Goal: Task Accomplishment & Management: Complete application form

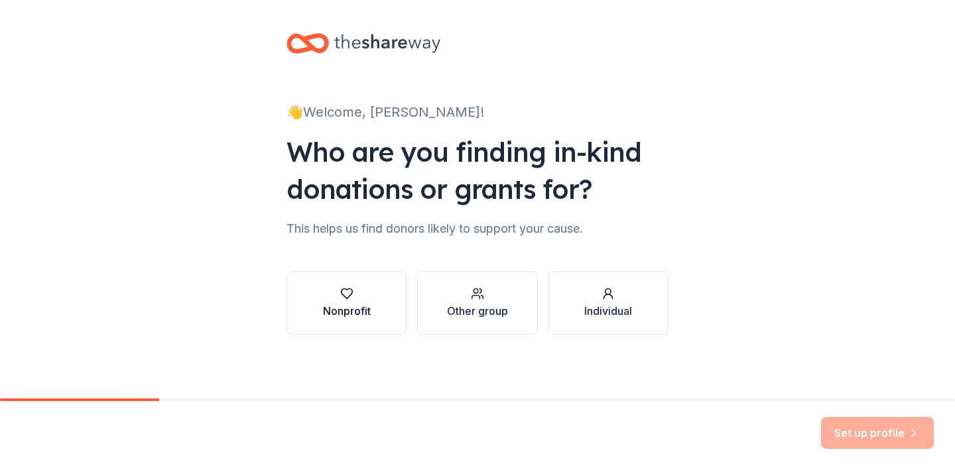
scroll to position [4, 0]
click at [477, 306] on div "Other group" at bounding box center [477, 311] width 61 height 16
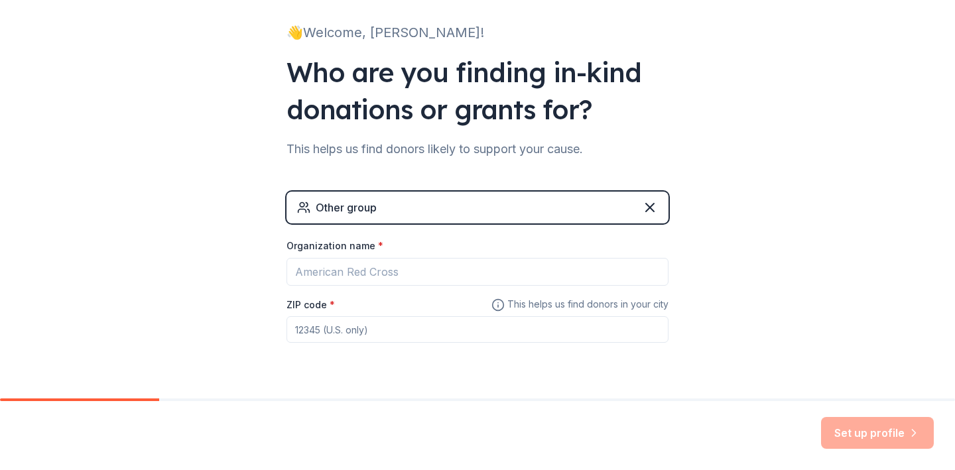
scroll to position [97, 0]
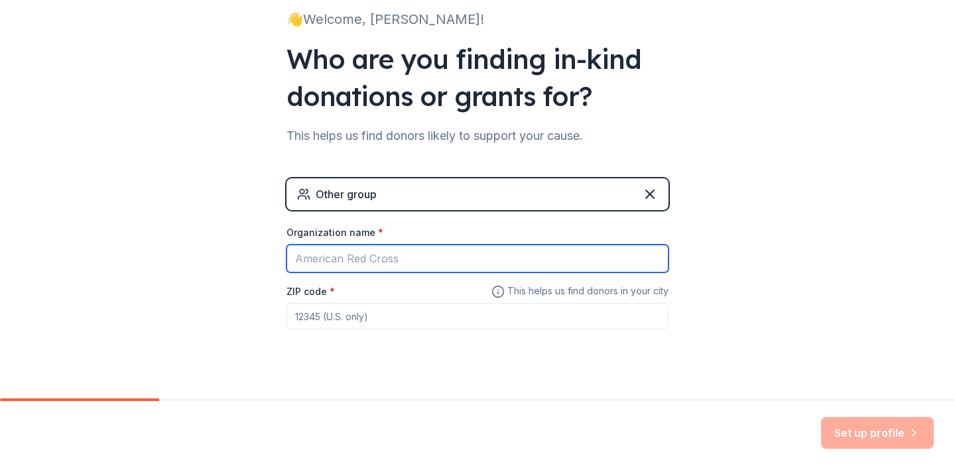
type input "e"
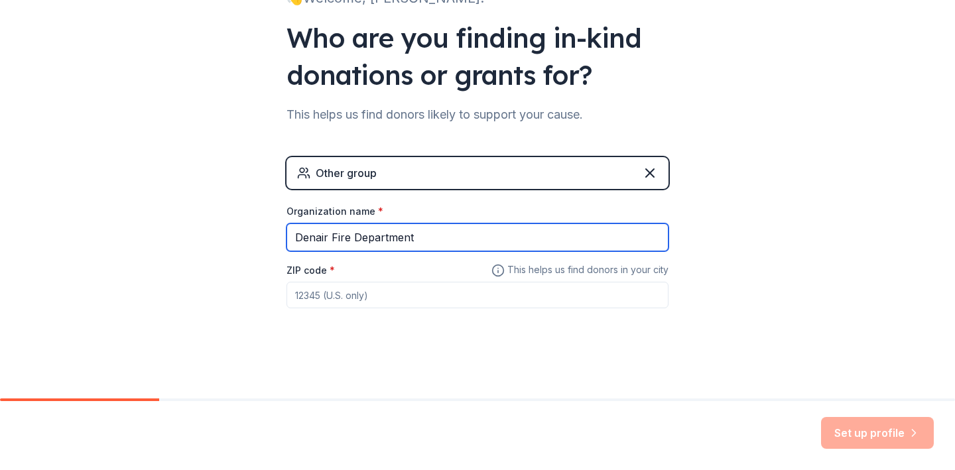
scroll to position [117, 0]
type input "Denair Fire Department"
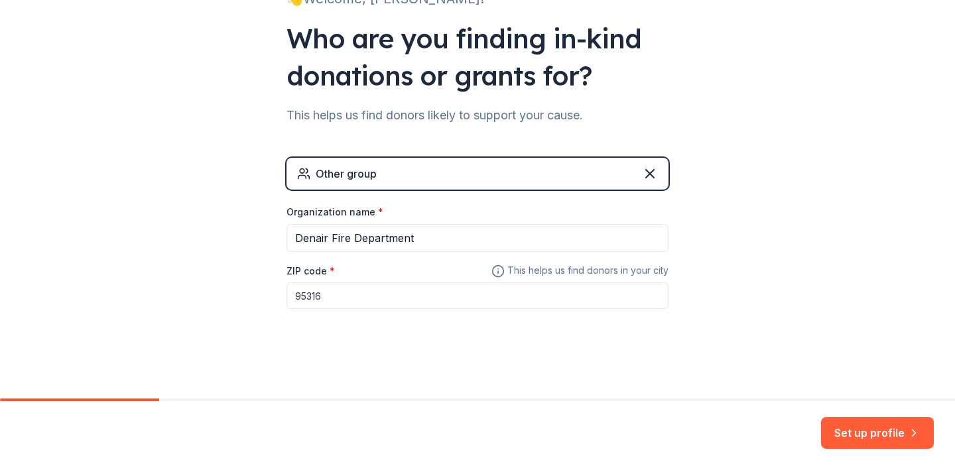
scroll to position [0, 0]
type input "95316"
click at [864, 431] on button "Set up profile" at bounding box center [877, 433] width 113 height 32
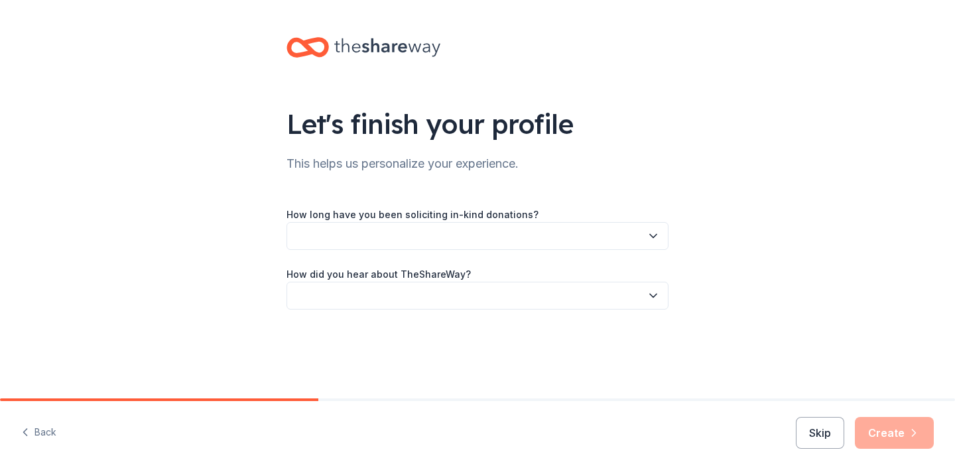
click at [417, 241] on button "button" at bounding box center [477, 236] width 382 height 28
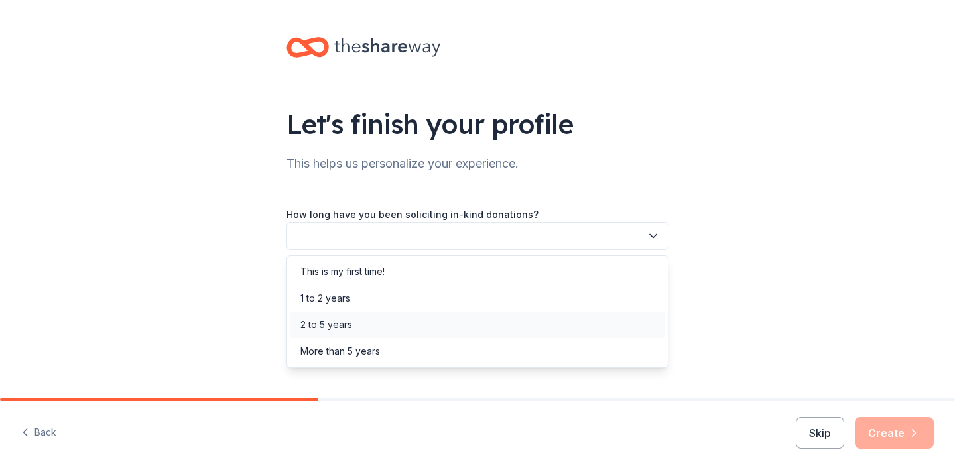
click at [346, 327] on div "2 to 5 years" at bounding box center [326, 325] width 52 height 16
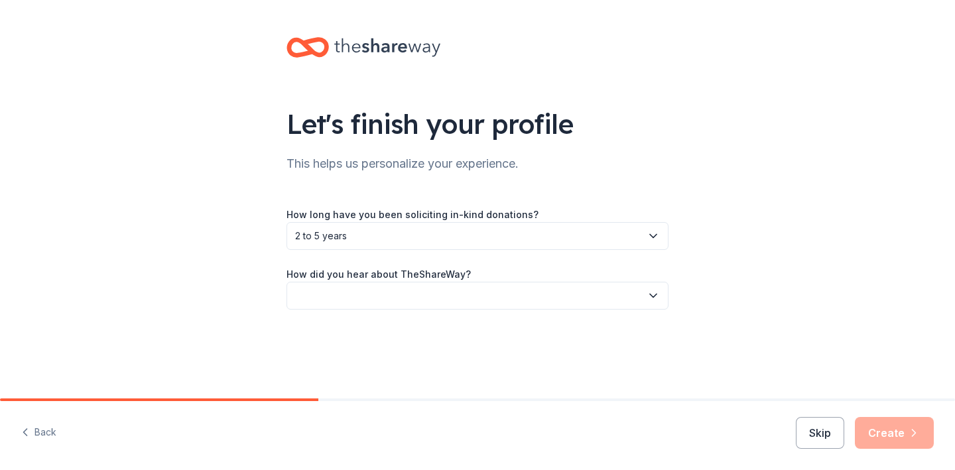
click at [354, 303] on button "button" at bounding box center [477, 296] width 382 height 28
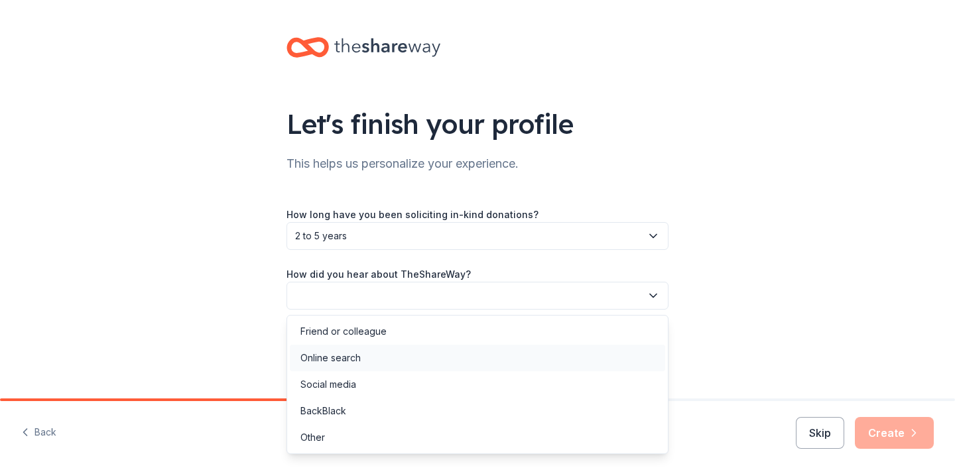
click at [353, 355] on div "Online search" at bounding box center [330, 358] width 60 height 16
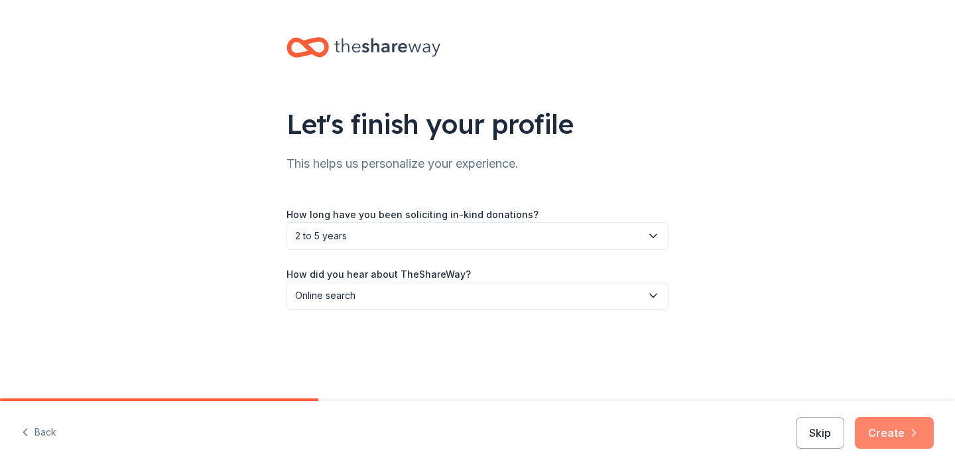
click at [906, 444] on button "Create" at bounding box center [894, 433] width 79 height 32
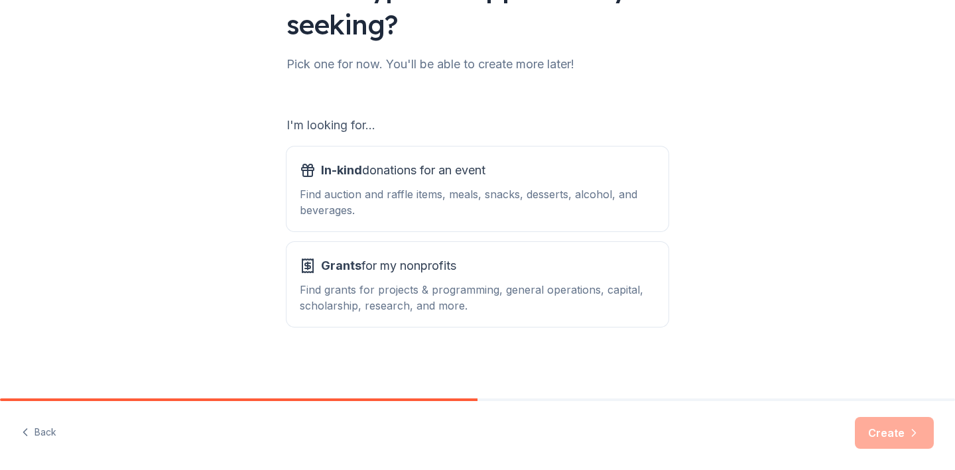
scroll to position [137, 0]
click at [404, 208] on div "Find auction and raffle items, meals, snacks, desserts, alcohol, and beverages." at bounding box center [477, 202] width 355 height 32
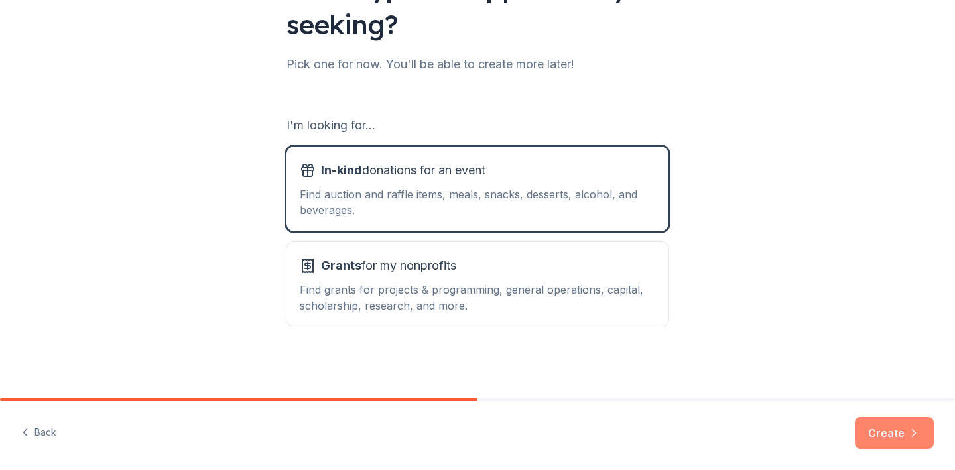
click at [880, 433] on button "Create" at bounding box center [894, 433] width 79 height 32
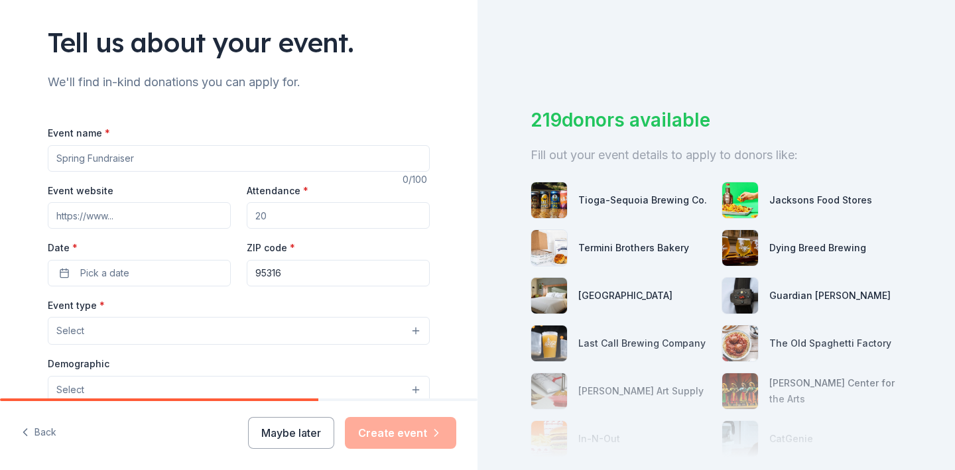
scroll to position [105, 0]
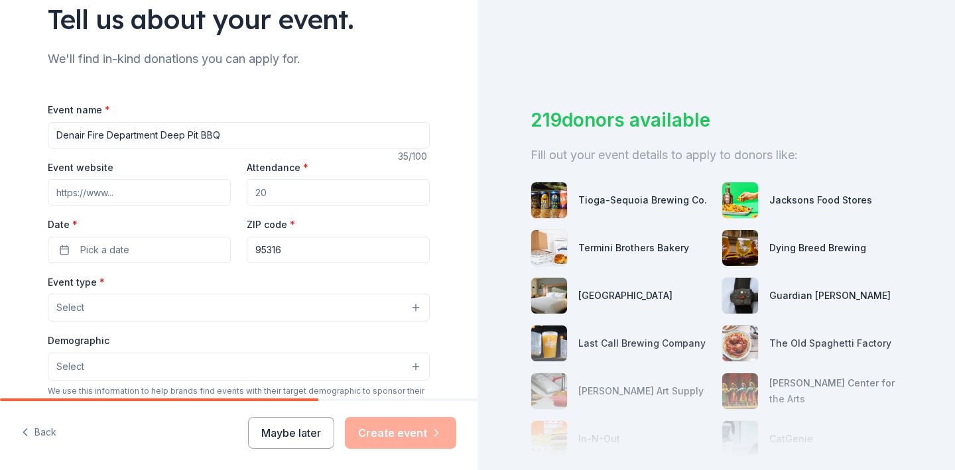
type input "Denair Fire Department Deep Pit BBQ"
click at [129, 192] on input "Event website" at bounding box center [139, 192] width 183 height 27
paste input "https://www.denairfirefighters.com"
type input "https://www.denairfirefighters.com"
click at [275, 189] on input "Attendance *" at bounding box center [338, 192] width 183 height 27
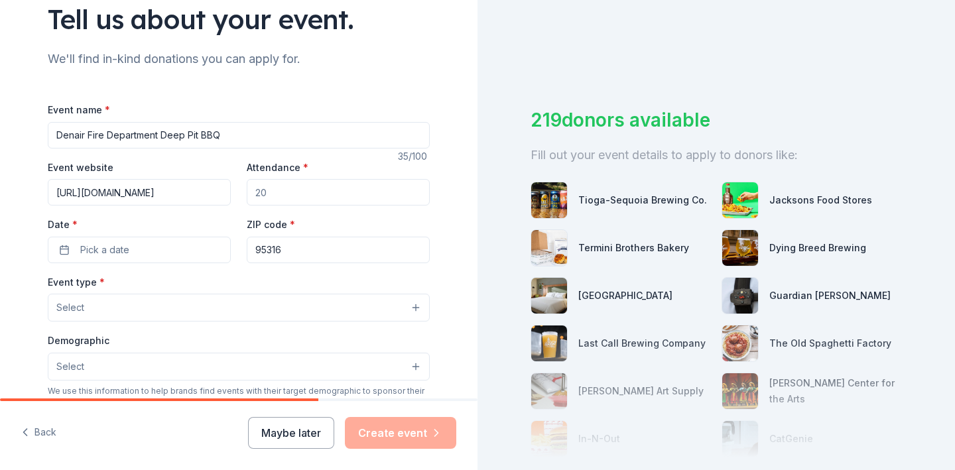
click at [278, 193] on input "Attendance *" at bounding box center [338, 192] width 183 height 27
type input "2500"
click at [75, 253] on button "Pick a date" at bounding box center [139, 250] width 183 height 27
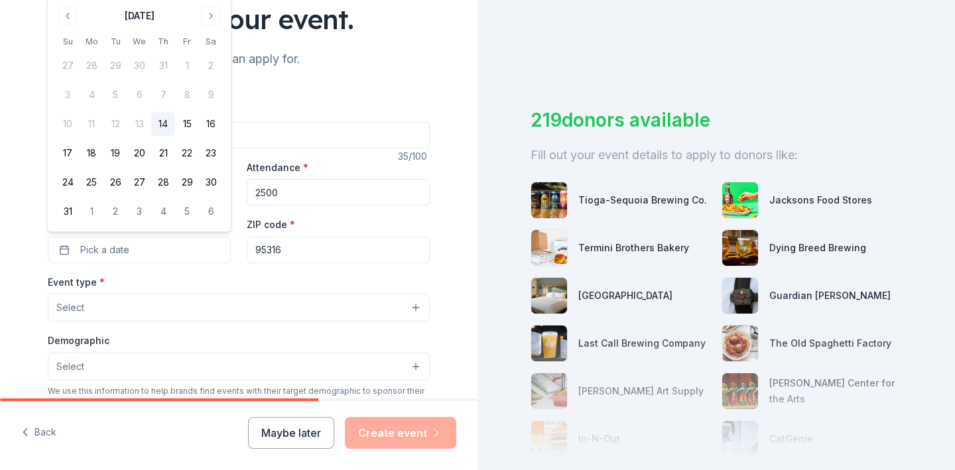
scroll to position [0, 0]
click at [203, 19] on button "Go to next month" at bounding box center [211, 16] width 19 height 19
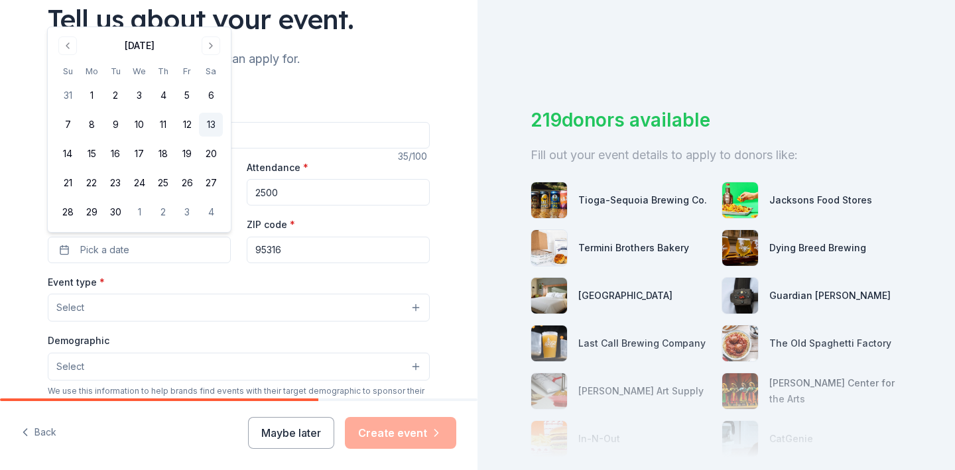
click at [208, 123] on button "13" at bounding box center [211, 125] width 24 height 24
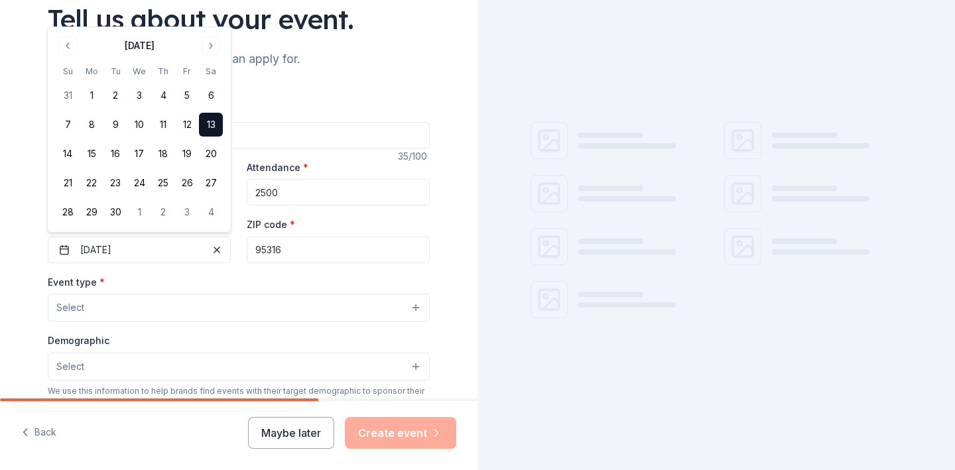
click at [121, 303] on button "Select" at bounding box center [239, 308] width 382 height 28
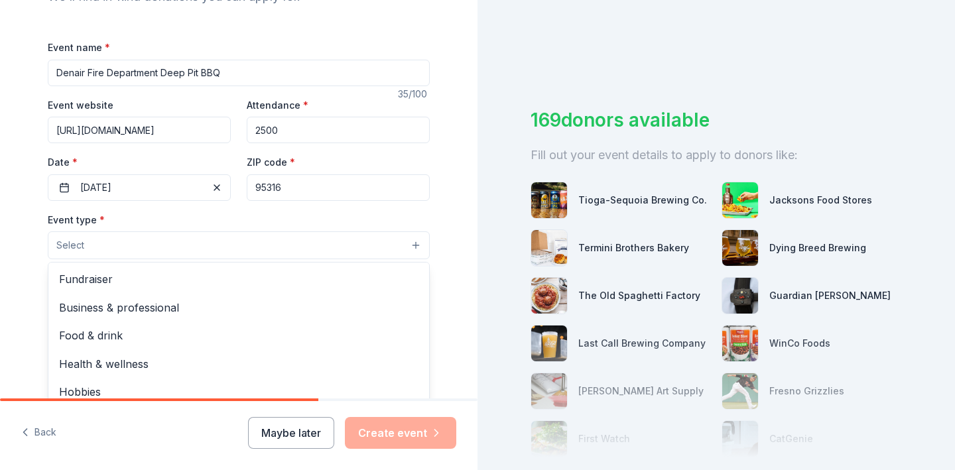
scroll to position [172, 0]
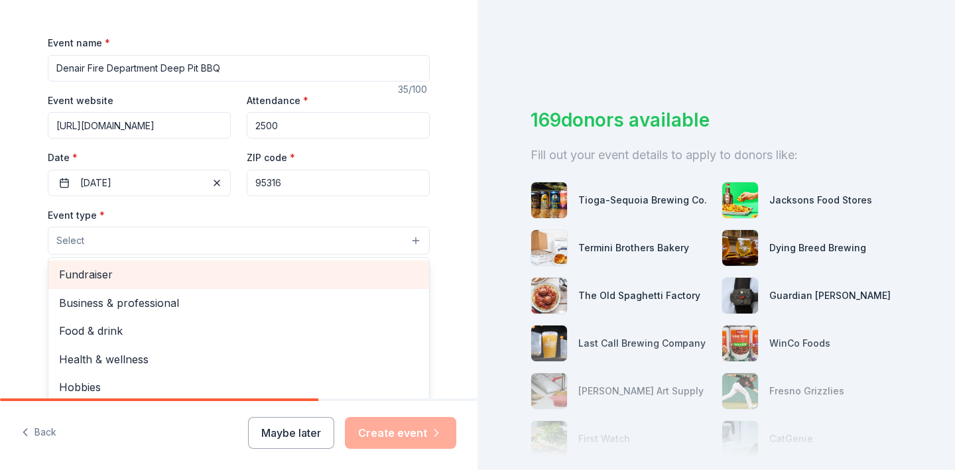
click at [84, 273] on span "Fundraiser" at bounding box center [238, 274] width 359 height 17
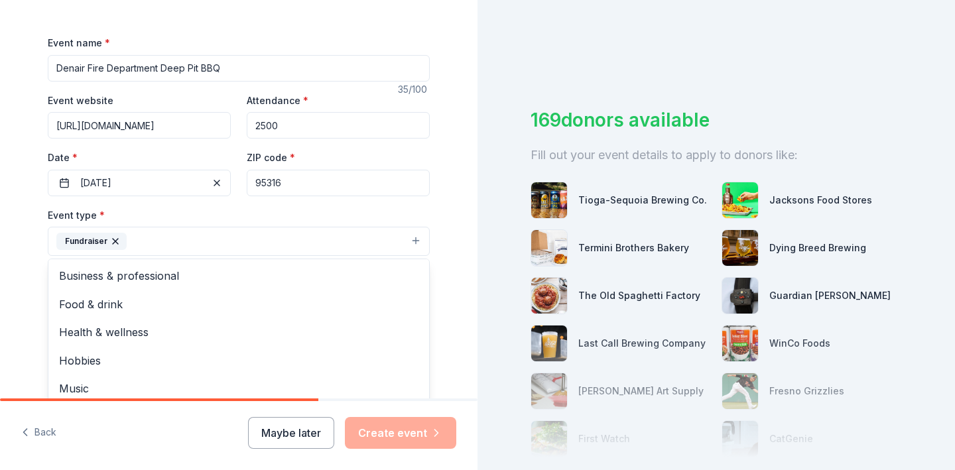
click at [172, 68] on div "Event name * Denair Fire Department Deep Pit BBQ 35 /100 Event website https://…" at bounding box center [239, 341] width 382 height 614
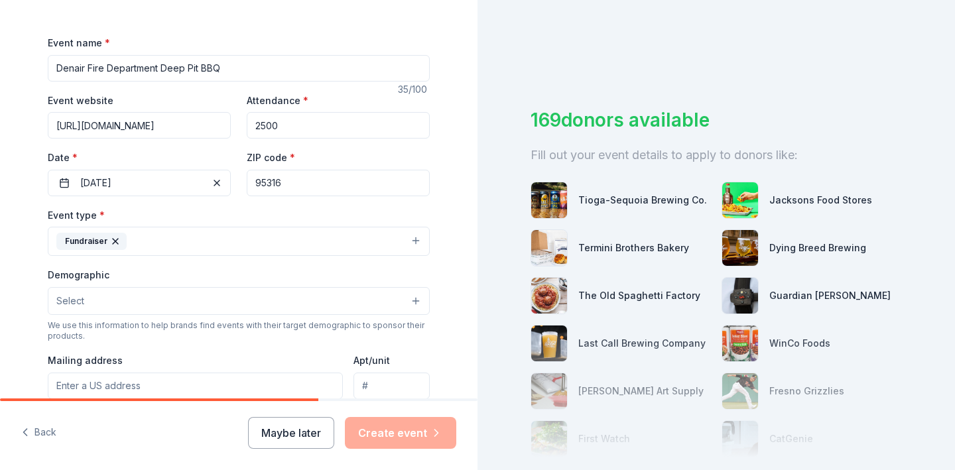
click at [159, 68] on input "Denair Fire Department Deep Pit BBQ" at bounding box center [239, 68] width 382 height 27
click at [91, 64] on input "Denair Fire Department 41st Annual Deep Pit BBQ" at bounding box center [239, 68] width 382 height 27
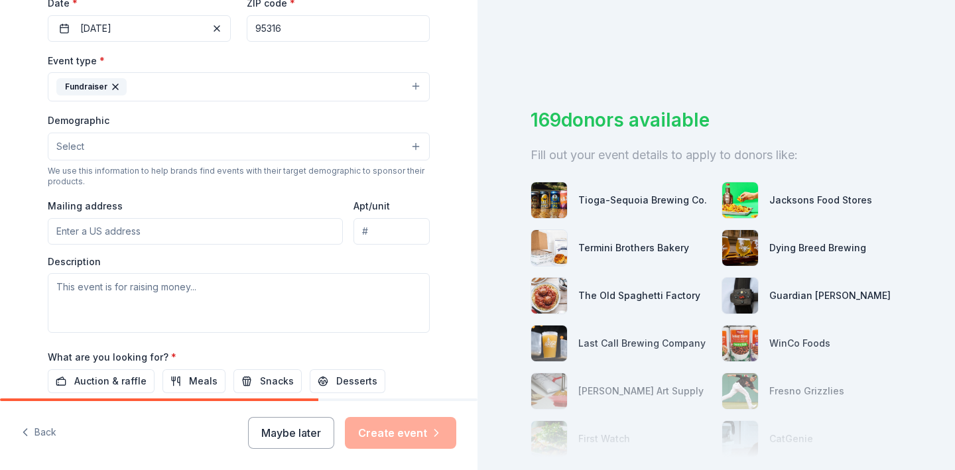
scroll to position [350, 0]
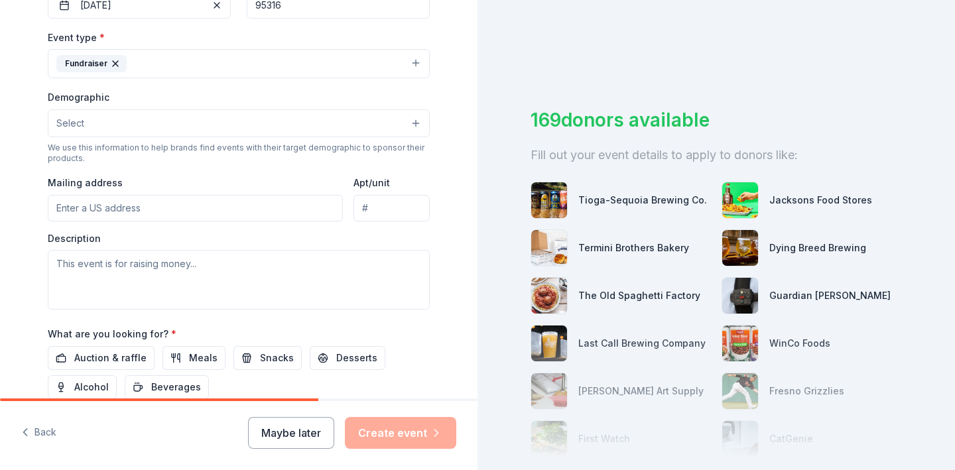
type input "Denair Volunteer Fire Department 41st Annual Deep Pit BBQ"
click at [92, 115] on button "Select" at bounding box center [239, 123] width 382 height 28
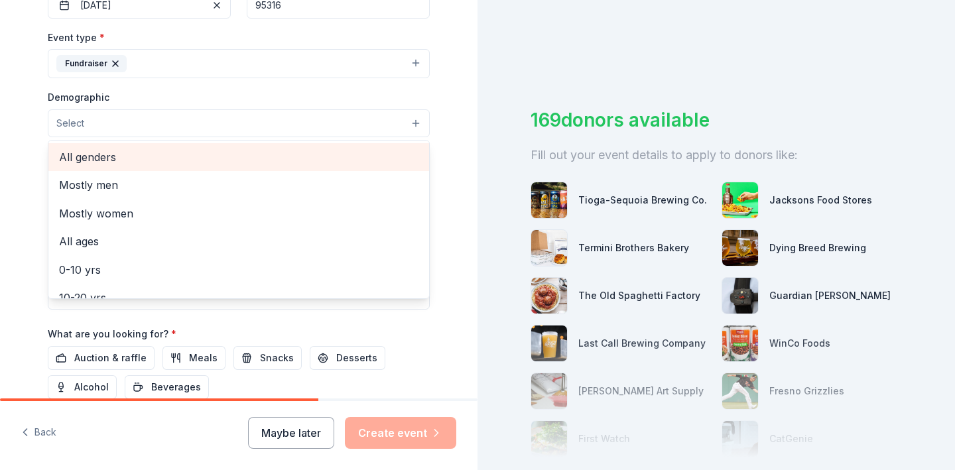
click at [94, 157] on span "All genders" at bounding box center [238, 157] width 359 height 17
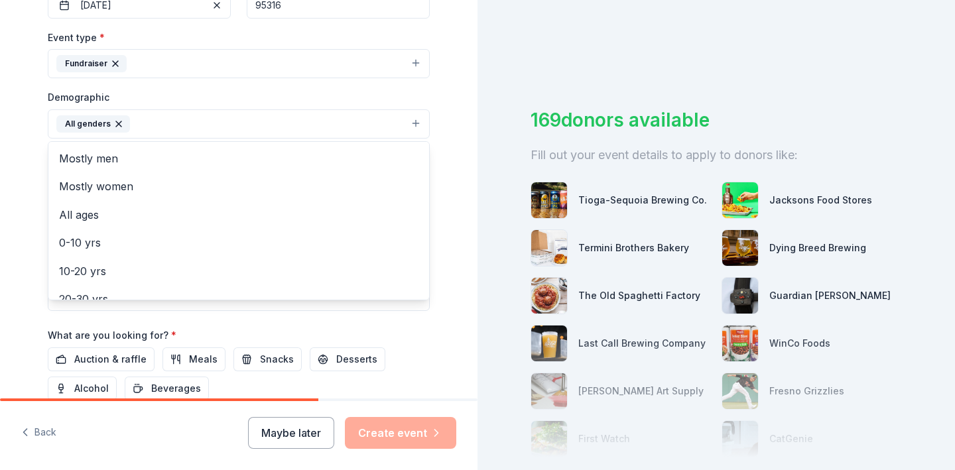
click at [32, 152] on div "Tell us about your event. We'll find in-kind donations you can apply for. Event…" at bounding box center [239, 92] width 424 height 885
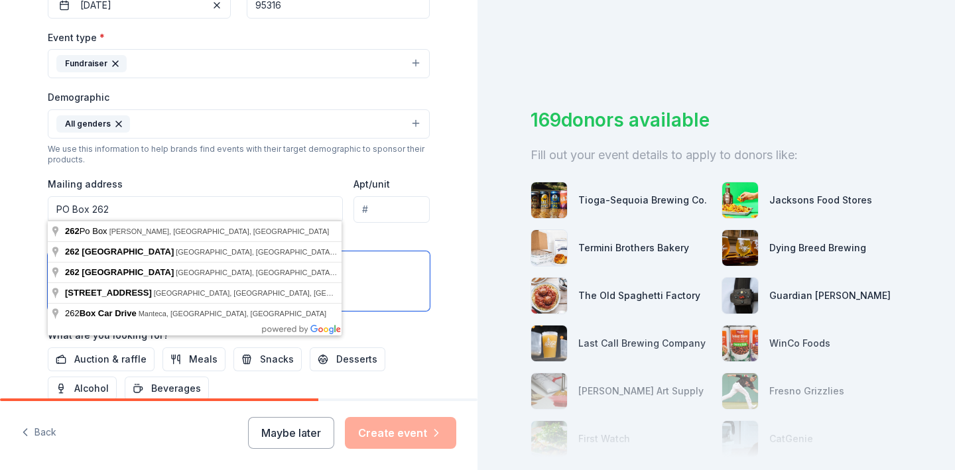
click at [379, 290] on textarea at bounding box center [239, 281] width 382 height 60
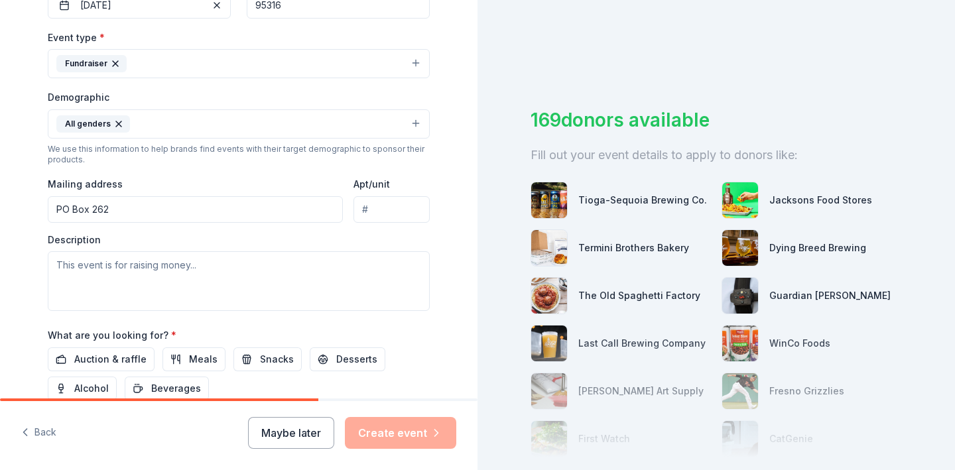
click at [157, 211] on input "PO Box 262" at bounding box center [195, 209] width 295 height 27
type input "PO Box 262 Denair CA, 95316"
click at [440, 235] on div "Tell us about your event. We'll find in-kind donations you can apply for. Event…" at bounding box center [239, 92] width 424 height 885
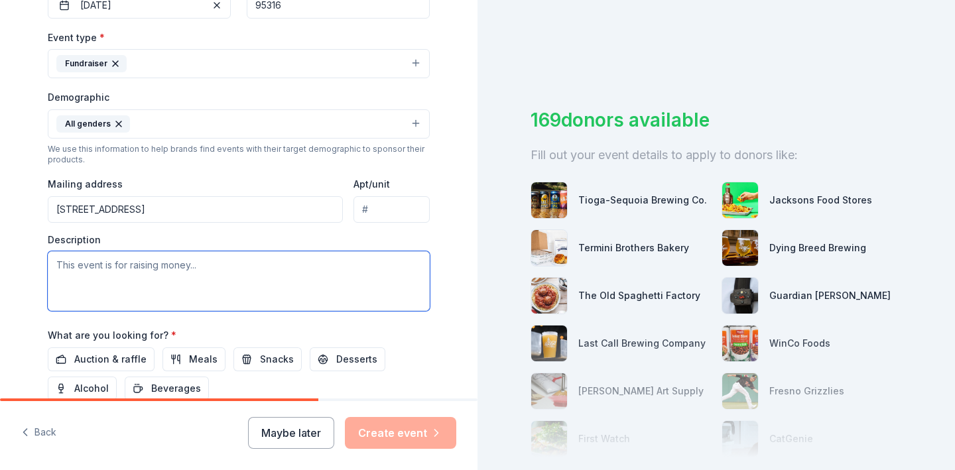
click at [123, 271] on textarea at bounding box center [239, 281] width 382 height 60
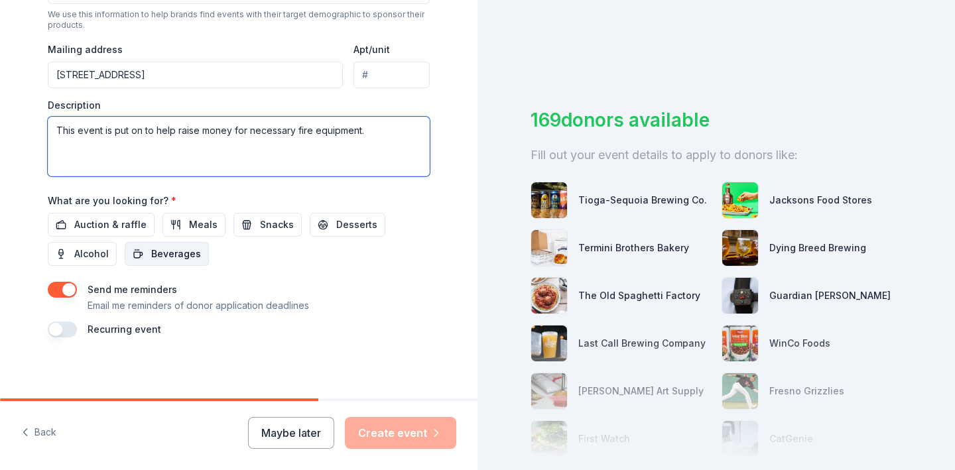
scroll to position [483, 0]
type textarea "This event is put on to help raise money for necessary fire equipment."
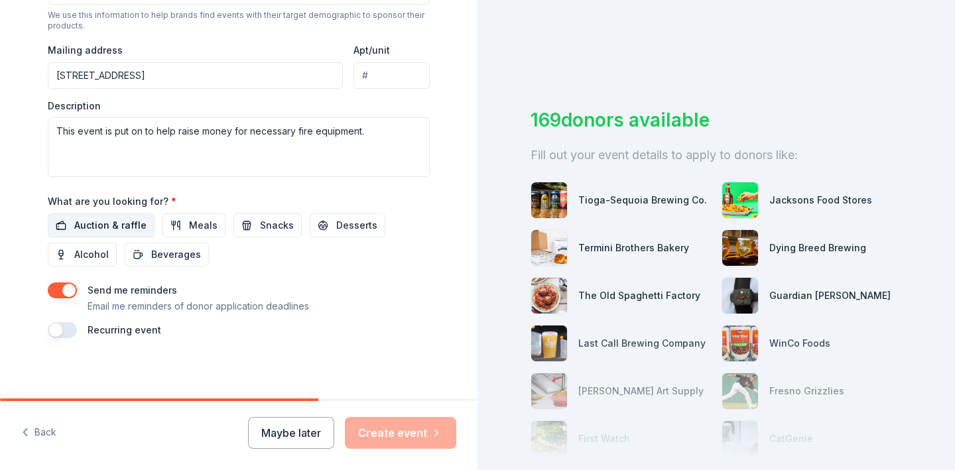
click at [130, 225] on span "Auction & raffle" at bounding box center [110, 226] width 72 height 16
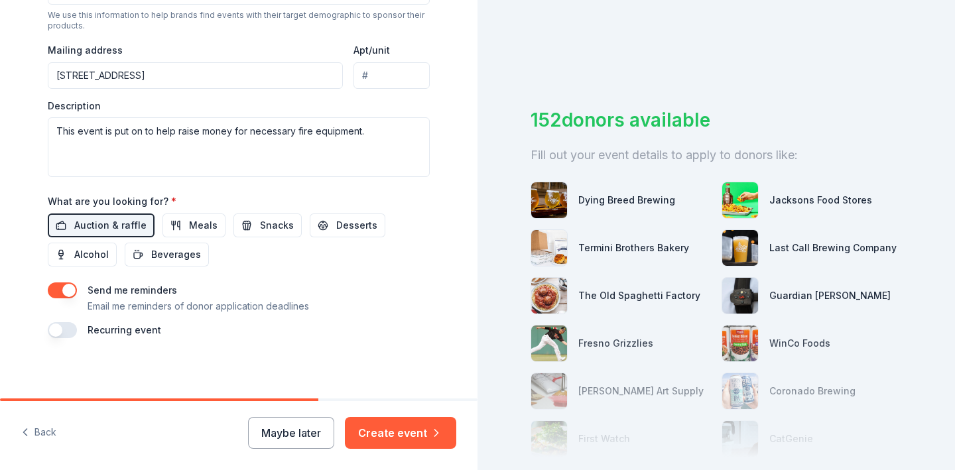
scroll to position [0, 0]
click at [60, 328] on button "button" at bounding box center [62, 330] width 29 height 16
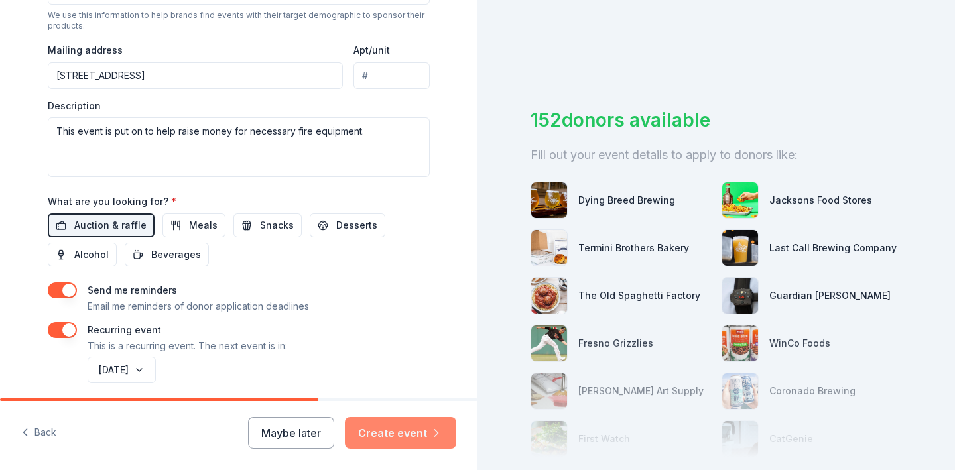
click at [413, 436] on button "Create event" at bounding box center [400, 433] width 111 height 32
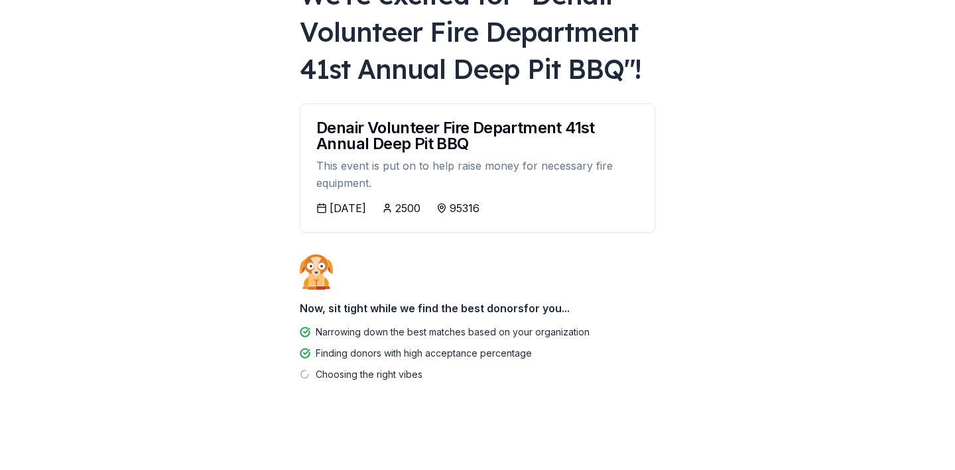
scroll to position [107, 0]
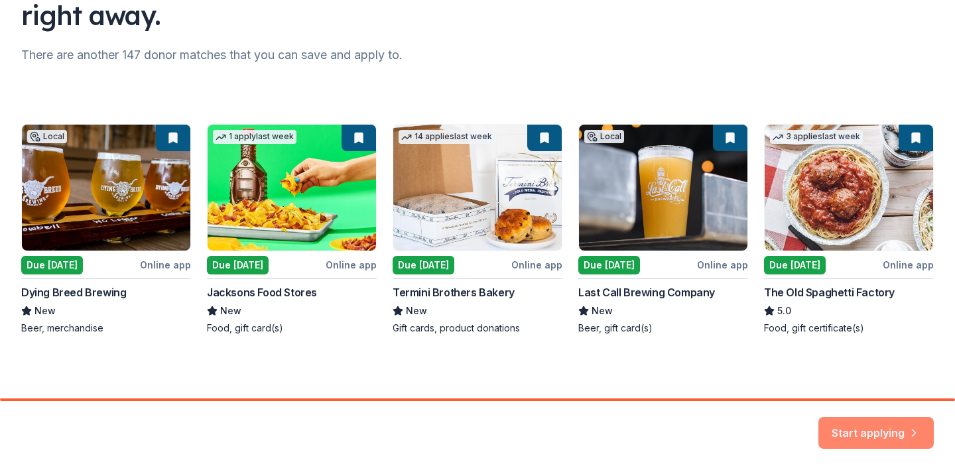
click at [858, 426] on button "Start applying" at bounding box center [875, 430] width 115 height 32
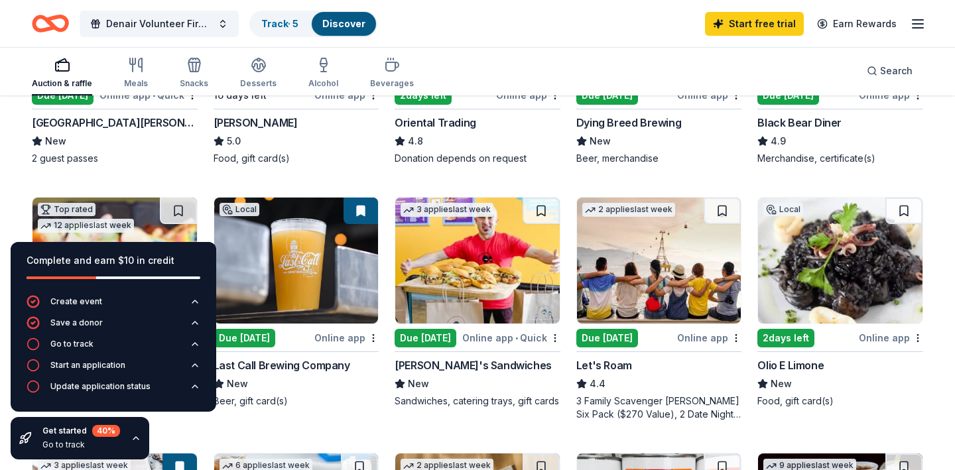
scroll to position [288, 0]
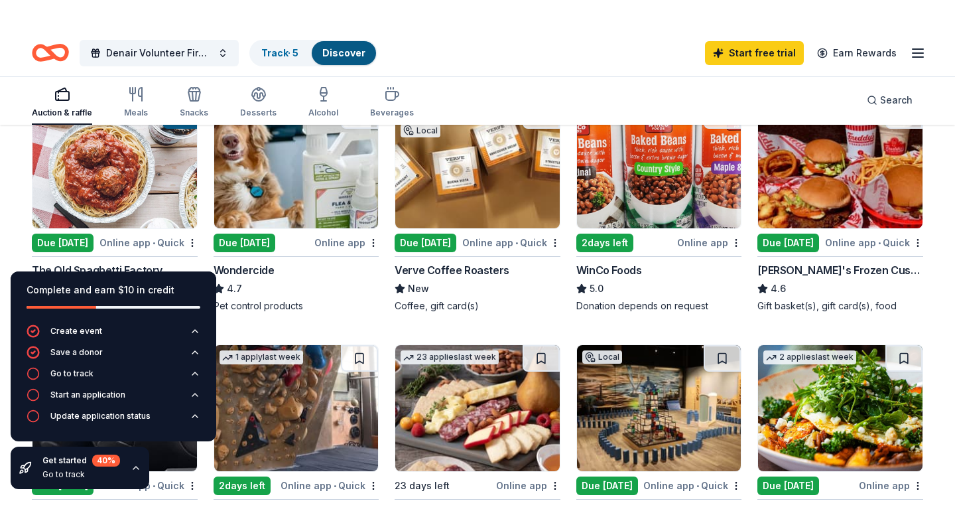
scroll to position [730, 0]
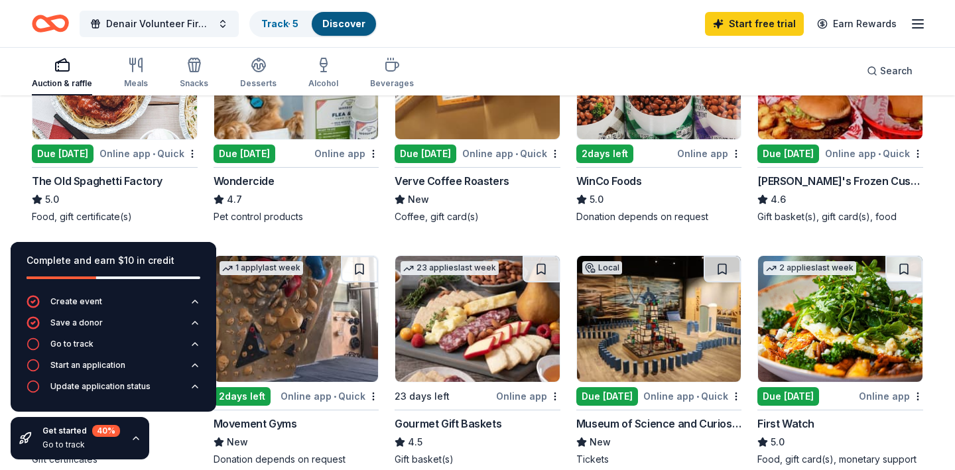
click at [604, 153] on div "2 days left" at bounding box center [604, 154] width 57 height 19
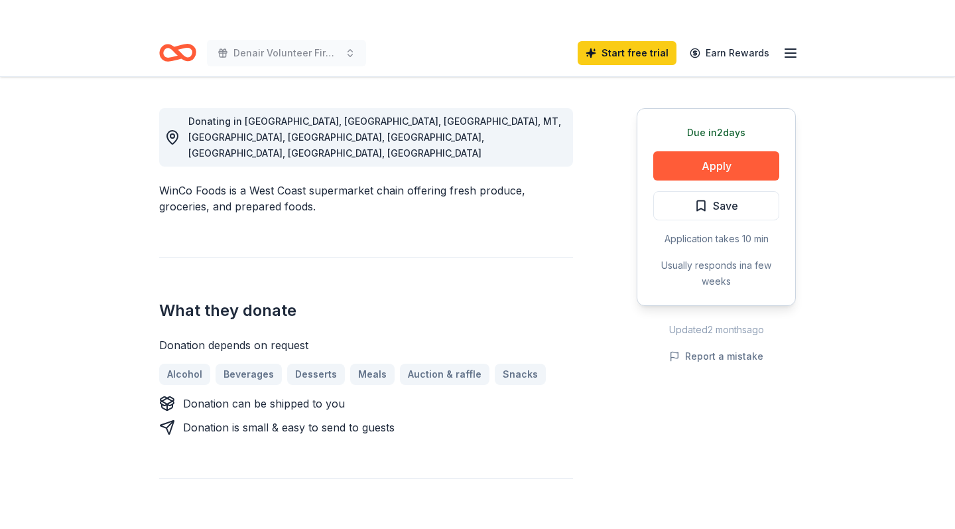
scroll to position [366, 0]
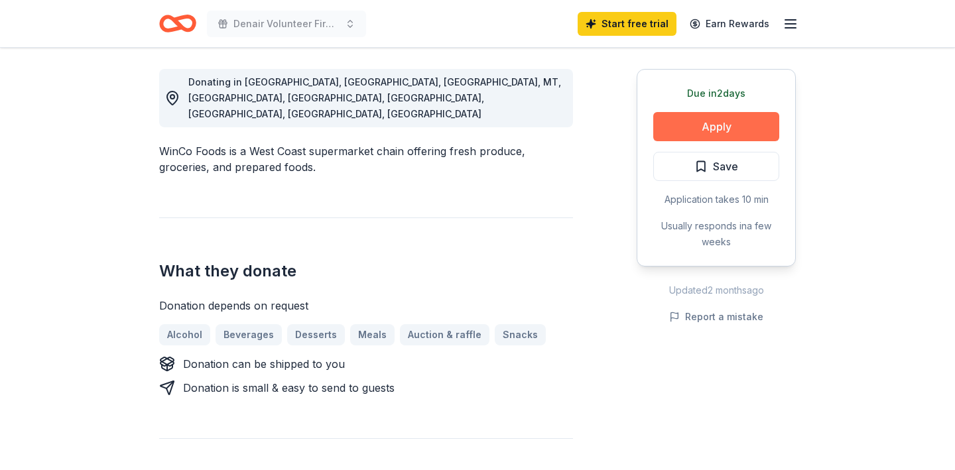
click at [687, 131] on button "Apply" at bounding box center [716, 126] width 126 height 29
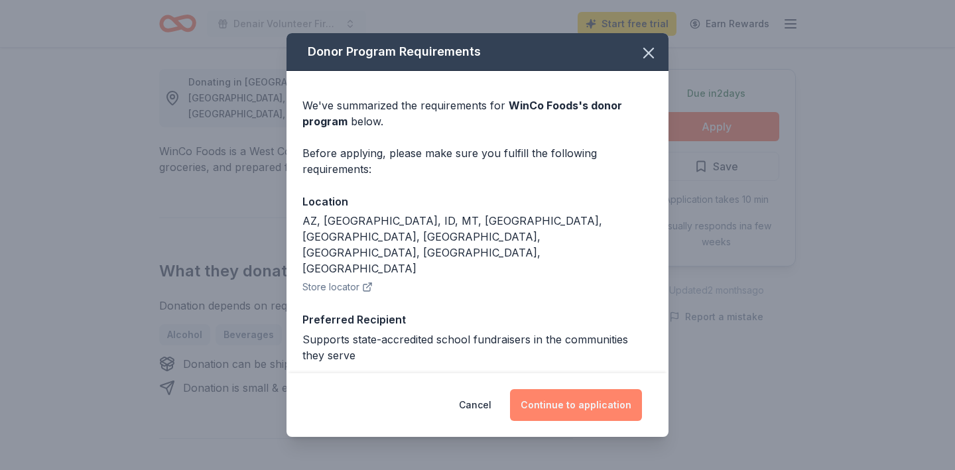
click at [579, 400] on button "Continue to application" at bounding box center [576, 405] width 132 height 32
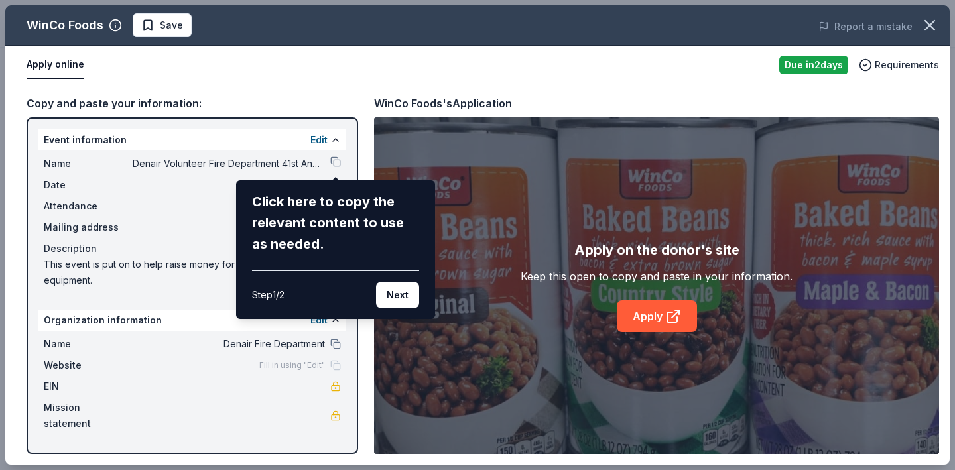
click at [337, 386] on div "WinCo Foods Save Report a mistake Apply online Due in 2 days Requirements Copy …" at bounding box center [477, 235] width 944 height 460
click at [332, 163] on div "WinCo Foods Save Report a mistake Apply online Due in 2 days Requirements Copy …" at bounding box center [477, 235] width 944 height 460
click at [340, 164] on div "WinCo Foods Save Report a mistake Apply online Due in 2 days Requirements Copy …" at bounding box center [477, 235] width 944 height 460
click at [721, 78] on div "WinCo Foods Save Report a mistake Apply online Due in 2 days Requirements Copy …" at bounding box center [477, 235] width 944 height 460
click at [279, 191] on div "Click here to copy the relevant content to use as needed." at bounding box center [335, 223] width 167 height 64
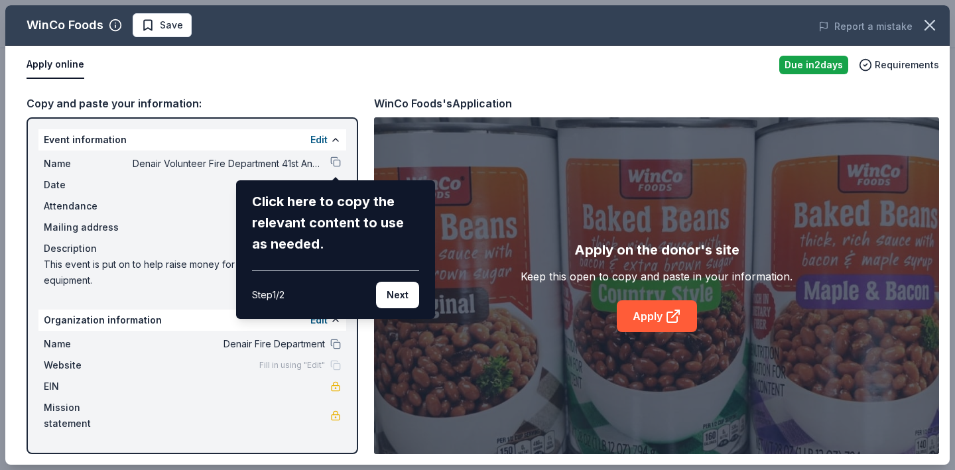
click at [289, 279] on div "Step 1 / 2 Next" at bounding box center [335, 290] width 167 height 38
drag, startPoint x: 289, startPoint y: 279, endPoint x: 214, endPoint y: 279, distance: 74.9
click at [215, 279] on div "WinCo Foods Save Report a mistake Apply online Due in 2 days Requirements Copy …" at bounding box center [477, 235] width 944 height 460
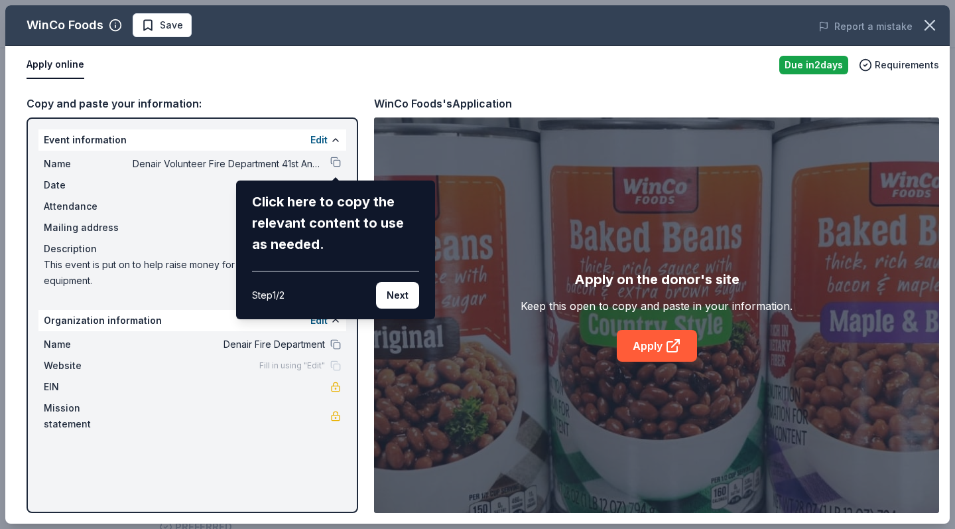
click at [662, 353] on div "WinCo Foods Save Report a mistake Apply online Due in 2 days Requirements Copy …" at bounding box center [477, 264] width 944 height 518
click at [674, 345] on div "WinCo Foods Save Report a mistake Apply online Due in 2 days Requirements Copy …" at bounding box center [477, 264] width 944 height 518
click at [653, 317] on div "WinCo Foods Save Report a mistake Apply online Due in 2 days Requirements Copy …" at bounding box center [477, 264] width 944 height 518
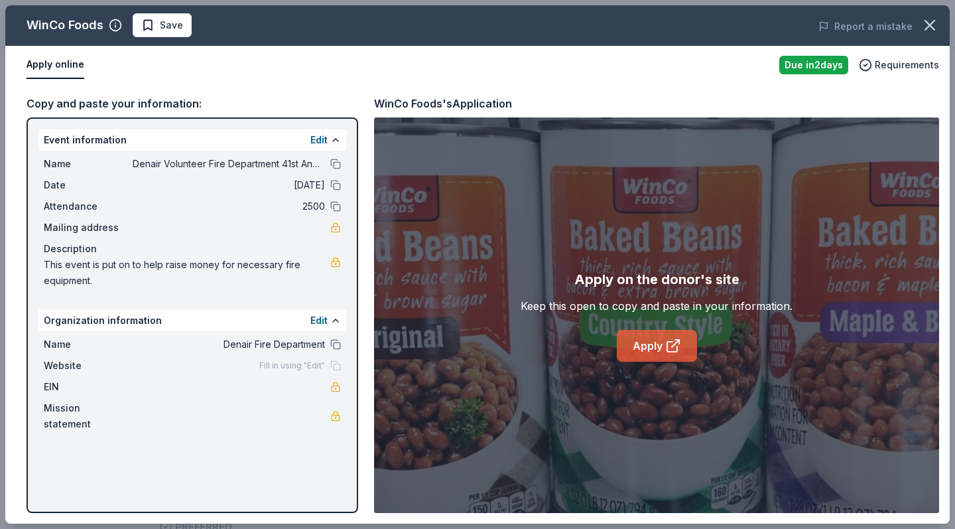
click at [665, 351] on icon at bounding box center [673, 346] width 16 height 16
click at [644, 363] on div "Apply on the donor's site Keep this open to copy and paste in your information.…" at bounding box center [656, 314] width 565 height 395
click at [655, 349] on link "Apply" at bounding box center [657, 346] width 80 height 32
click at [667, 342] on icon at bounding box center [673, 346] width 16 height 16
click at [920, 25] on button "button" at bounding box center [929, 25] width 29 height 29
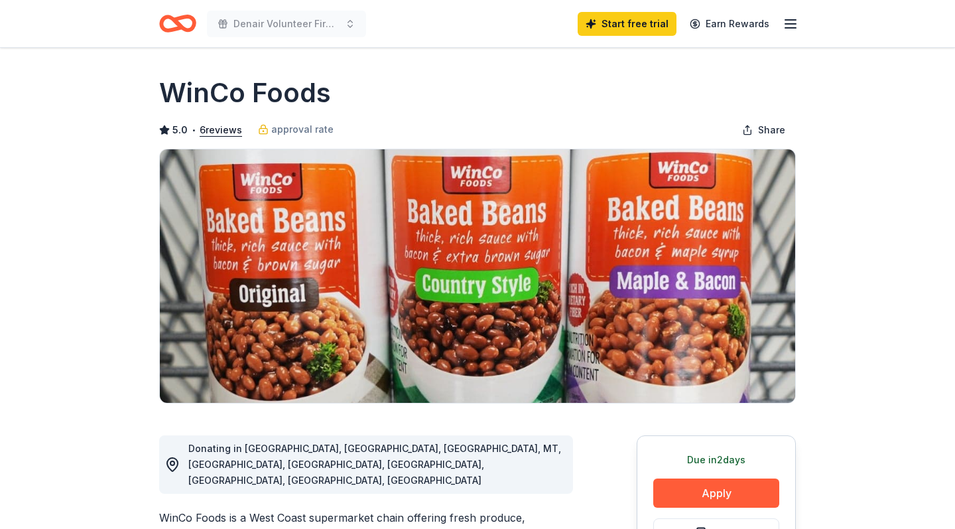
scroll to position [0, 0]
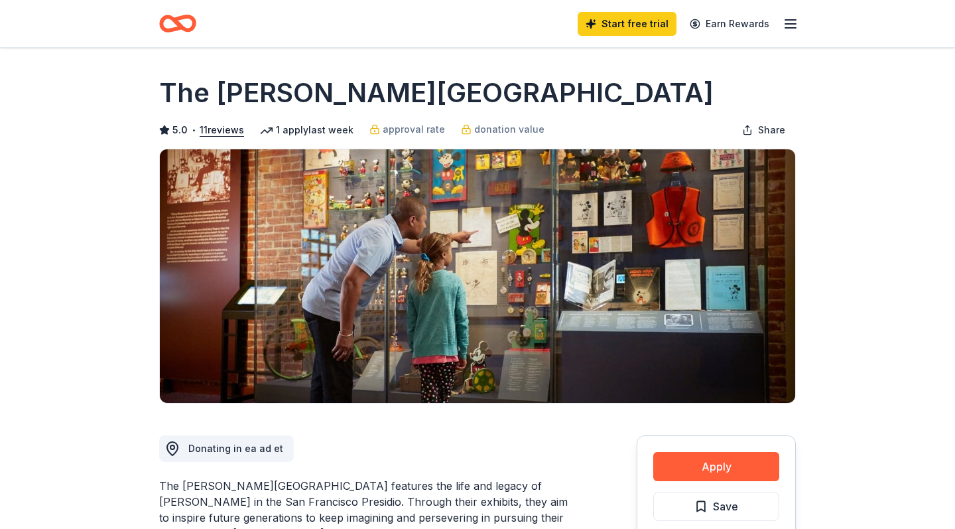
scroll to position [163, 0]
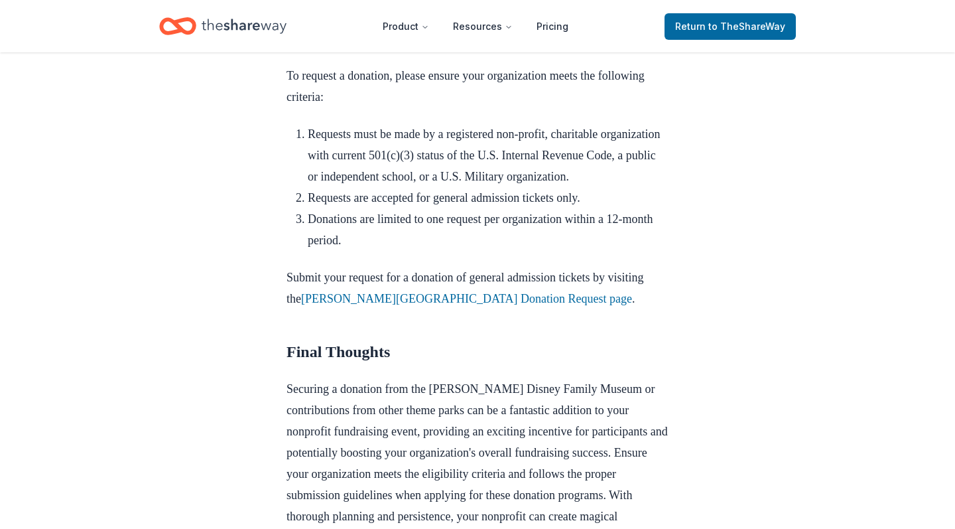
scroll to position [1762, 0]
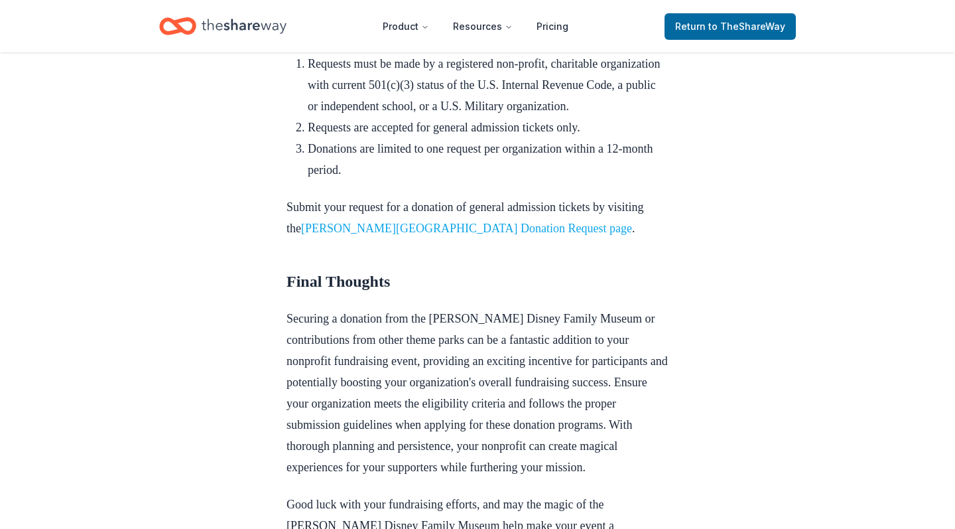
click at [401, 235] on link "[PERSON_NAME][GEOGRAPHIC_DATA] Donation Request page" at bounding box center [466, 228] width 331 height 13
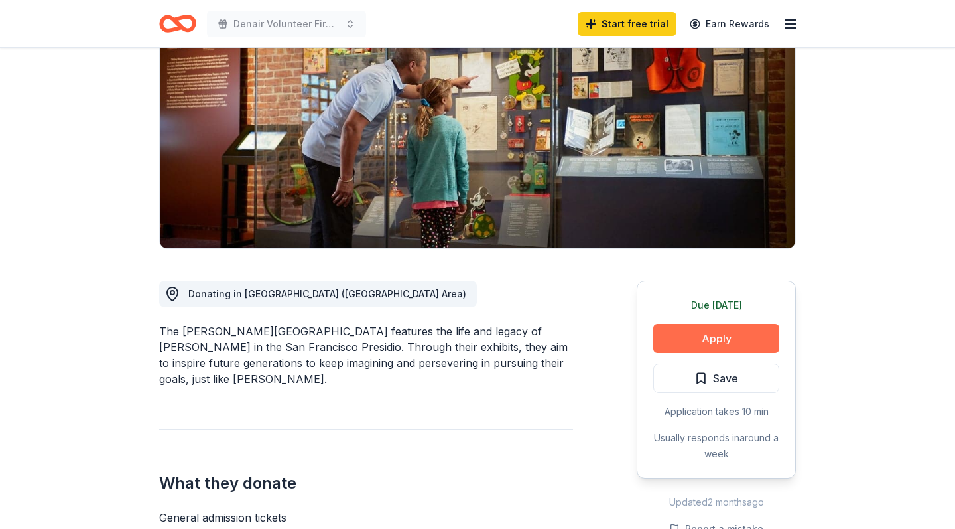
scroll to position [155, 0]
click at [713, 335] on button "Apply" at bounding box center [716, 338] width 126 height 29
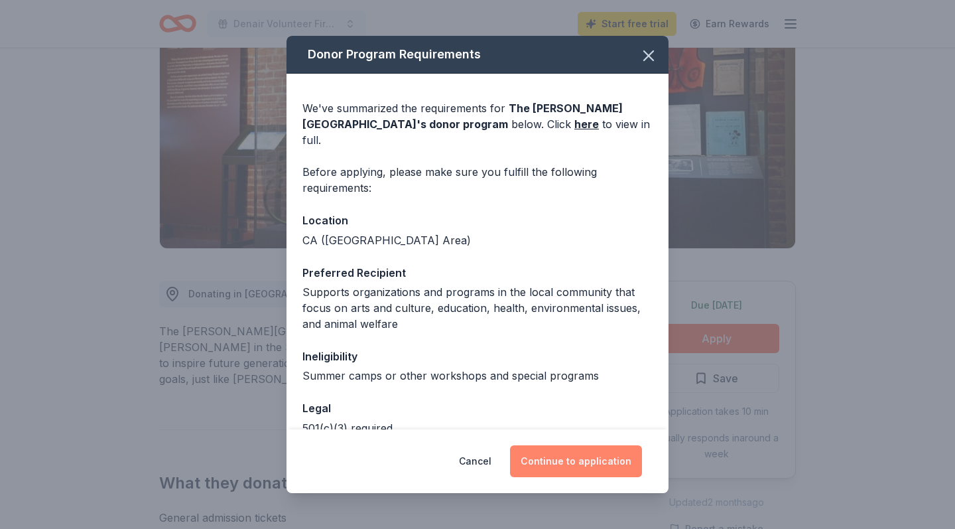
click at [572, 465] on button "Continue to application" at bounding box center [576, 461] width 132 height 32
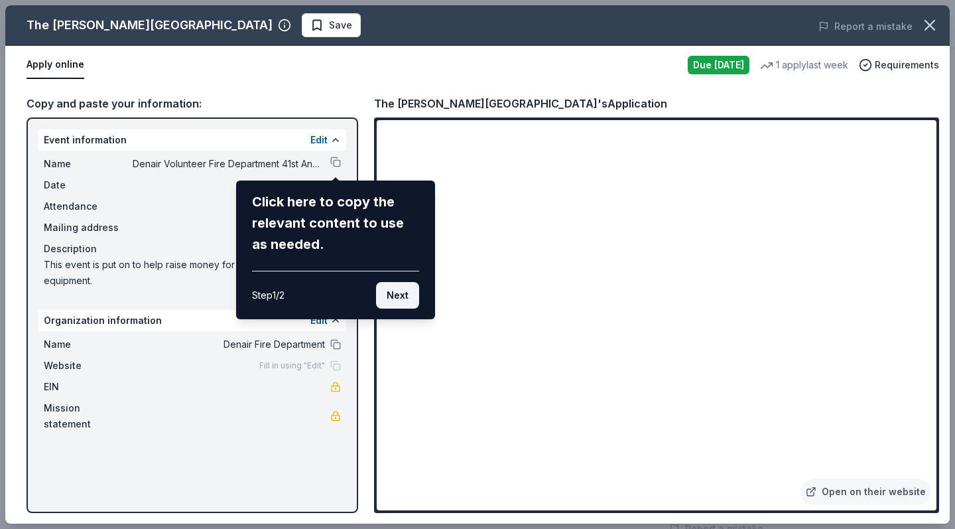
click at [403, 296] on button "Next" at bounding box center [397, 295] width 43 height 27
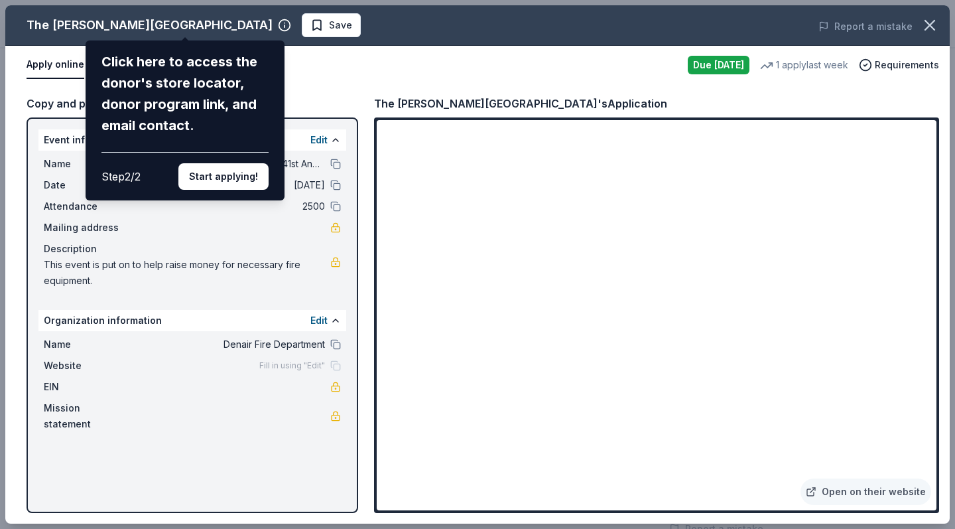
click at [334, 166] on div "The Walt Disney Museum Click here to access the donor's store locator, donor pr…" at bounding box center [477, 264] width 944 height 518
click at [239, 163] on button "Start applying!" at bounding box center [223, 176] width 90 height 27
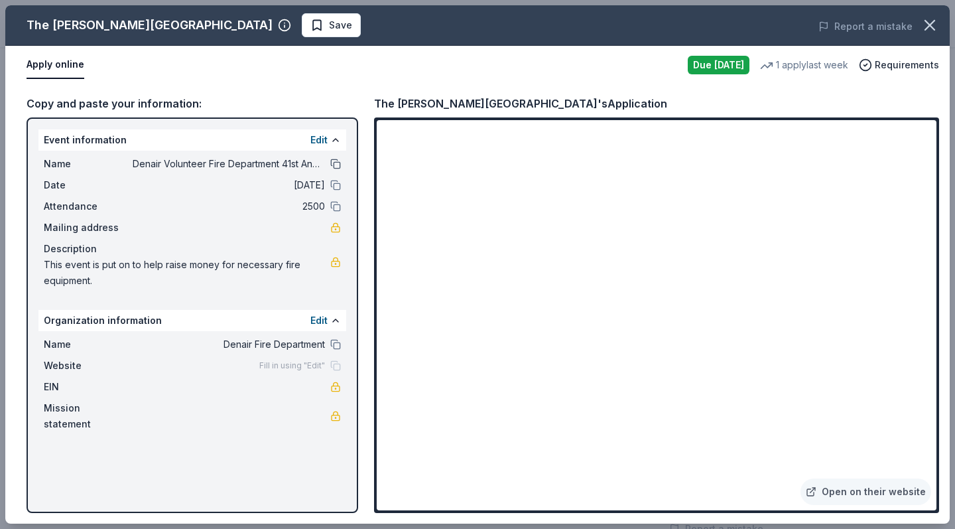
click at [335, 168] on button at bounding box center [335, 164] width 11 height 11
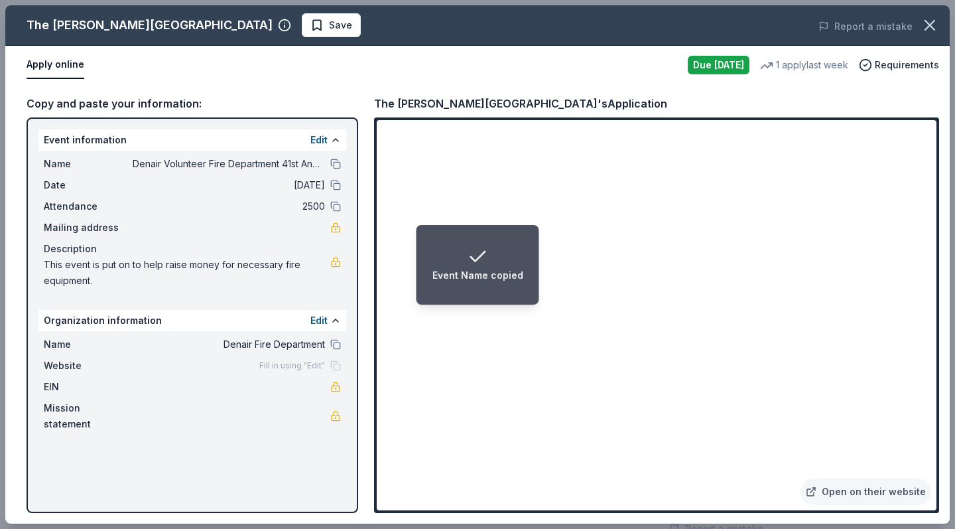
click at [336, 365] on div "Fill in using "Edit"" at bounding box center [300, 365] width 82 height 11
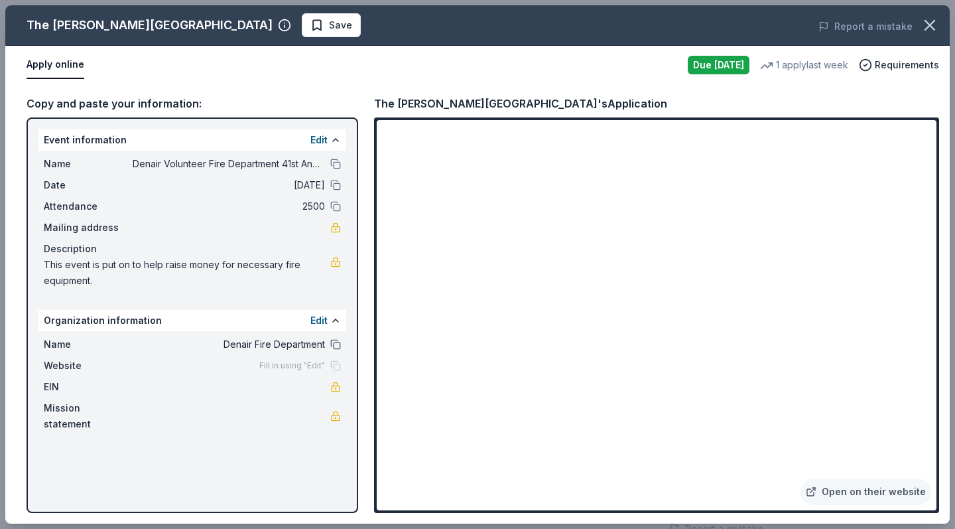
click at [335, 346] on button at bounding box center [335, 344] width 11 height 11
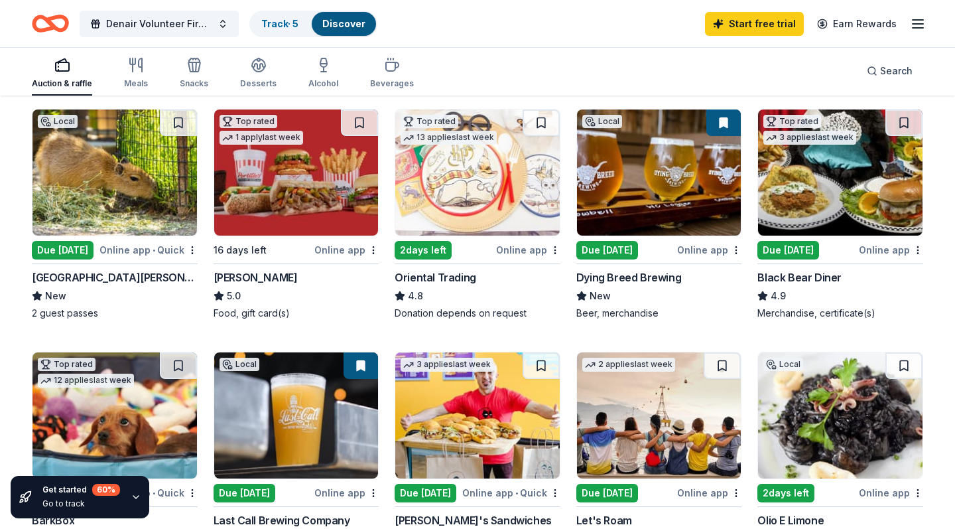
scroll to position [137, 0]
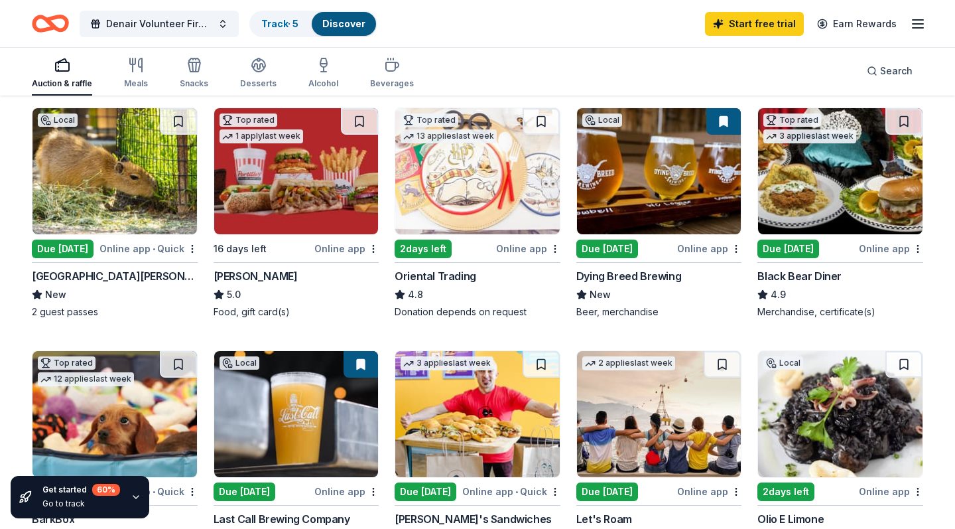
click at [602, 250] on div "Due [DATE]" at bounding box center [607, 248] width 62 height 19
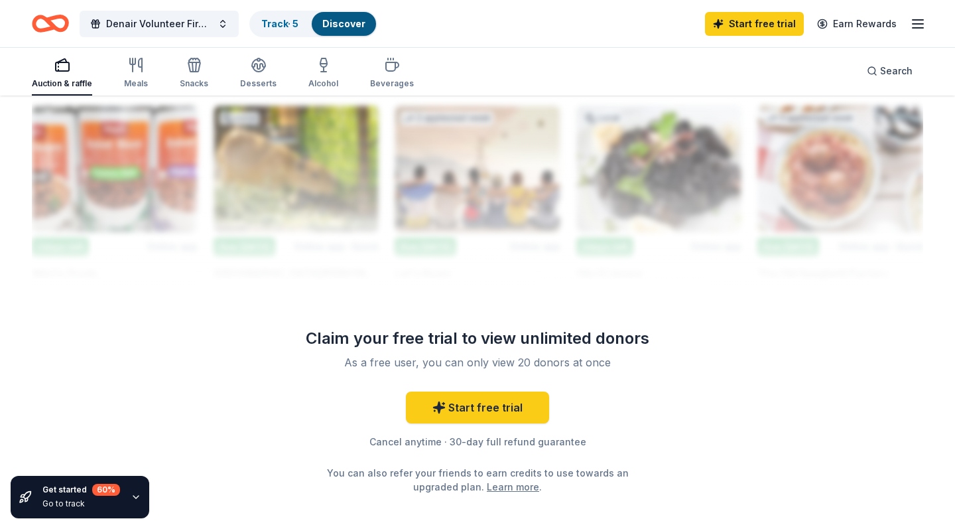
scroll to position [1155, 0]
click at [477, 407] on link "Start free trial" at bounding box center [477, 408] width 143 height 32
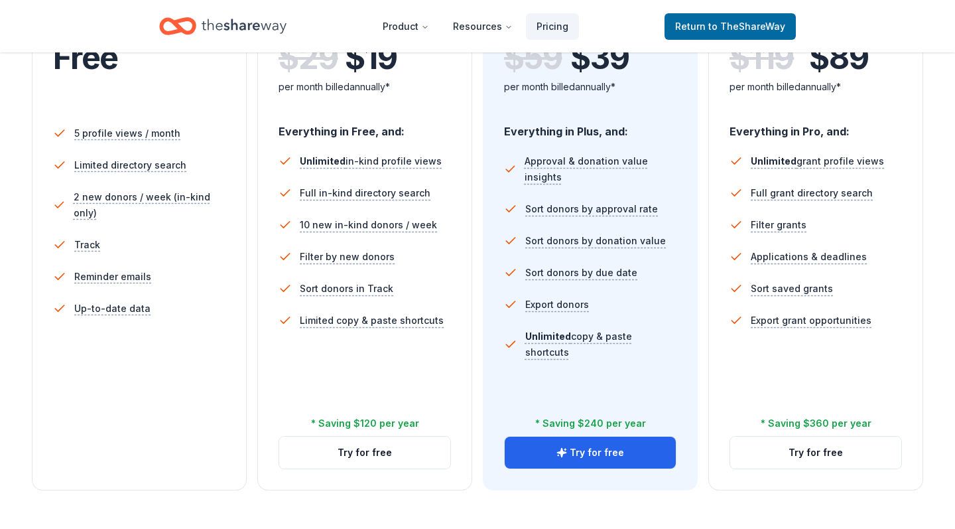
scroll to position [339, 0]
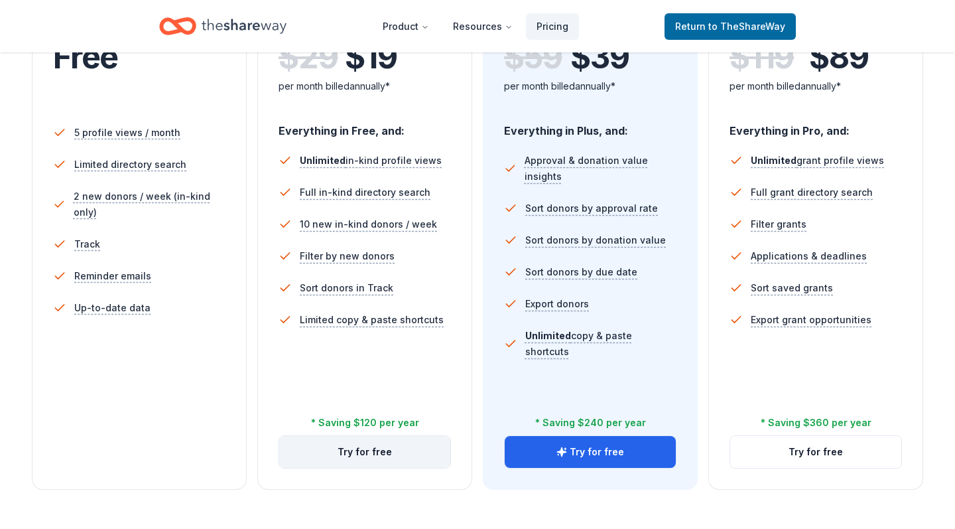
click at [360, 455] on button "Try for free" at bounding box center [364, 452] width 171 height 32
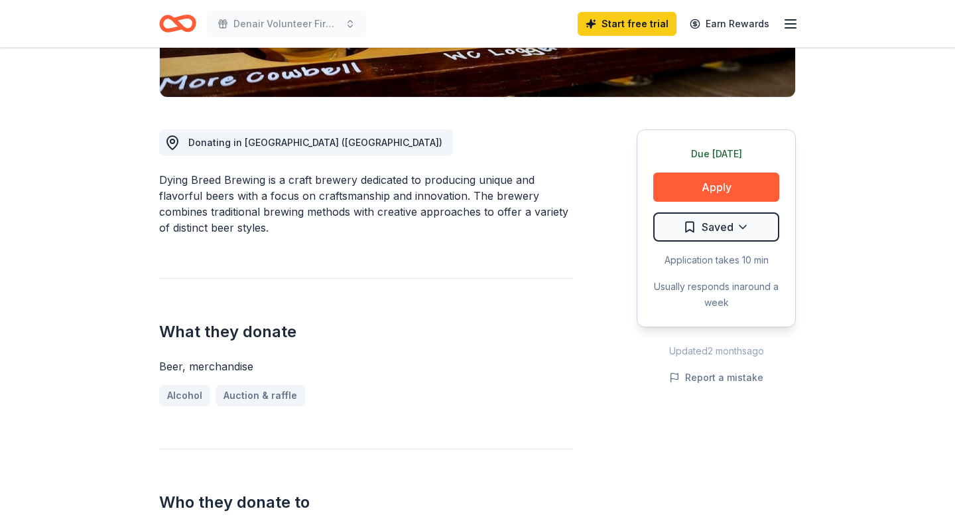
scroll to position [320, 0]
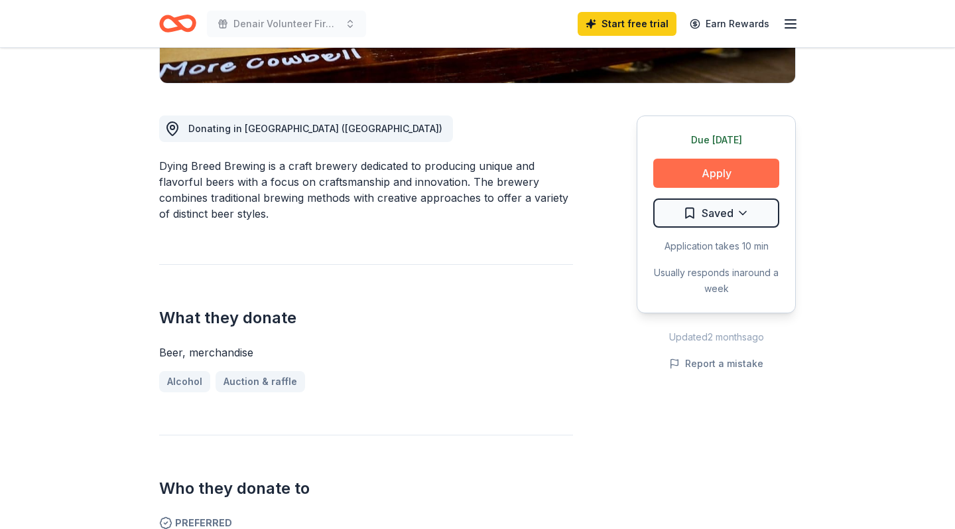
click at [714, 167] on button "Apply" at bounding box center [716, 173] width 126 height 29
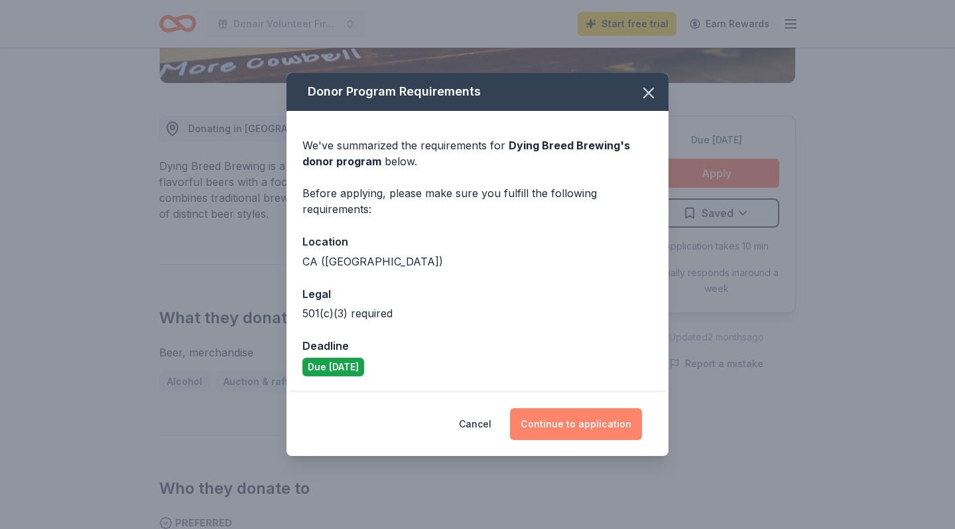
click at [593, 428] on button "Continue to application" at bounding box center [576, 424] width 132 height 32
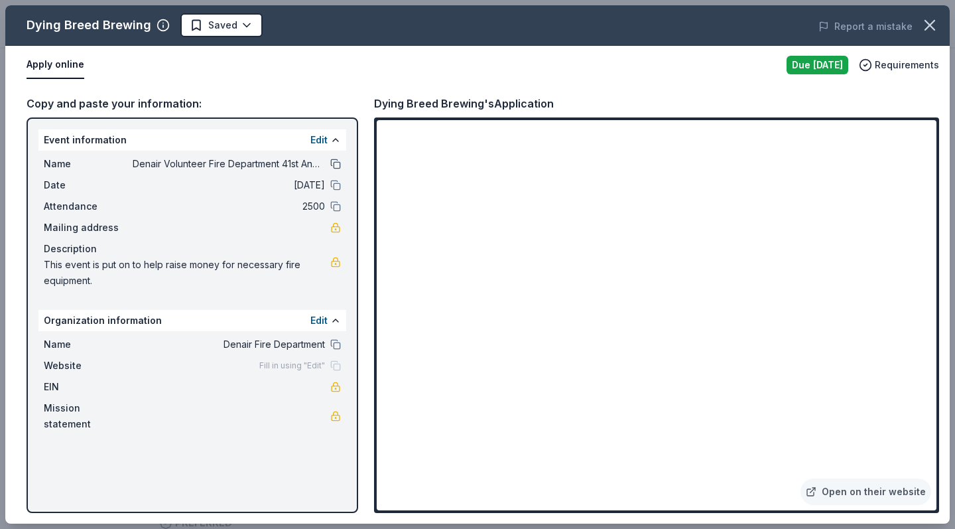
click at [334, 164] on button at bounding box center [335, 164] width 11 height 11
click at [338, 386] on link at bounding box center [335, 386] width 11 height 11
click at [284, 265] on span "This event is put on to help raise money for necessary fire equipment." at bounding box center [187, 273] width 286 height 32
drag, startPoint x: 103, startPoint y: 286, endPoint x: 48, endPoint y: 267, distance: 58.1
click at [48, 267] on span "This event is put on to help raise money for necessary fire equipment." at bounding box center [187, 273] width 286 height 32
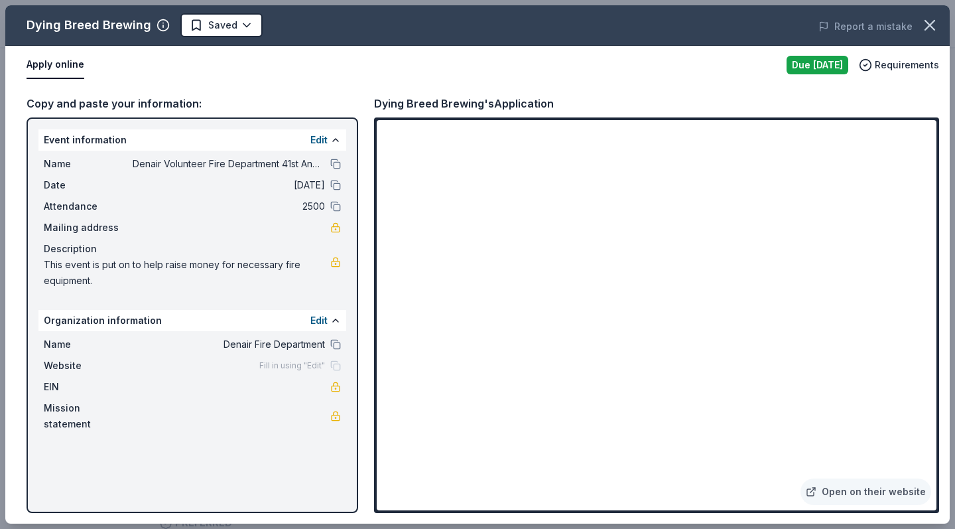
drag, startPoint x: 45, startPoint y: 266, endPoint x: 95, endPoint y: 282, distance: 52.2
click at [95, 282] on span "This event is put on to help raise money for necessary fire equipment." at bounding box center [187, 273] width 286 height 32
drag, startPoint x: 95, startPoint y: 282, endPoint x: 40, endPoint y: 267, distance: 56.5
click at [40, 267] on div "Name Denair Volunteer Fire Department 41st Annual Deep Pit BBQ Date [DATE] Atte…" at bounding box center [192, 222] width 308 height 143
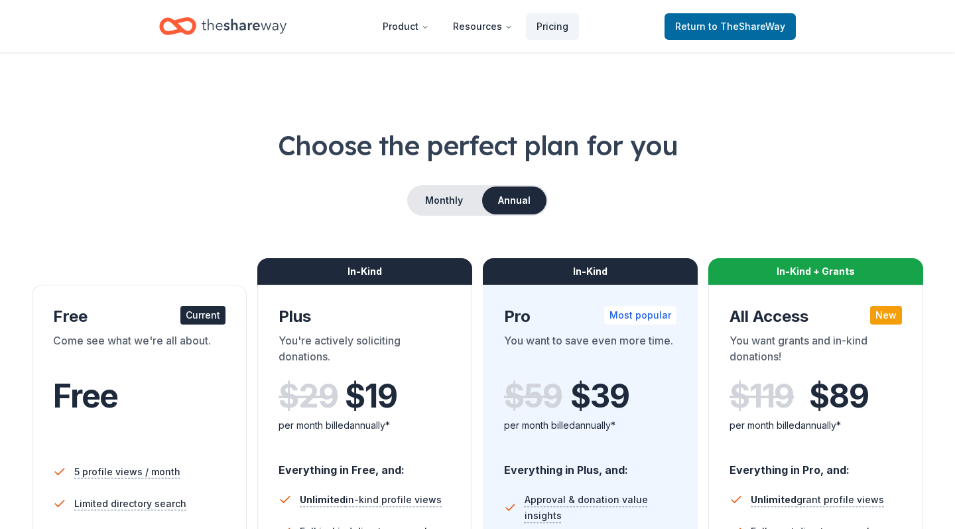
scroll to position [1155, 0]
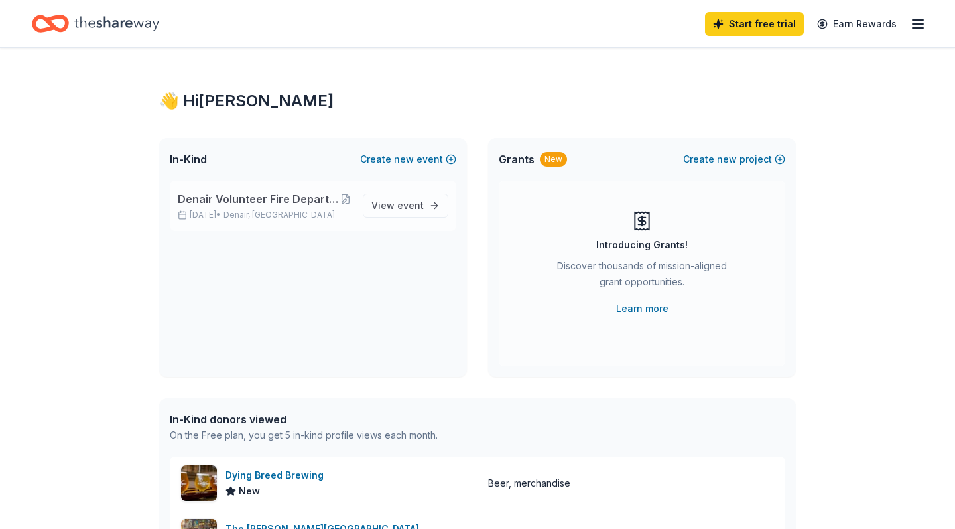
click at [290, 204] on span "Denair Volunteer Fire Department 41st Annual Deep Pit BBQ" at bounding box center [258, 199] width 160 height 16
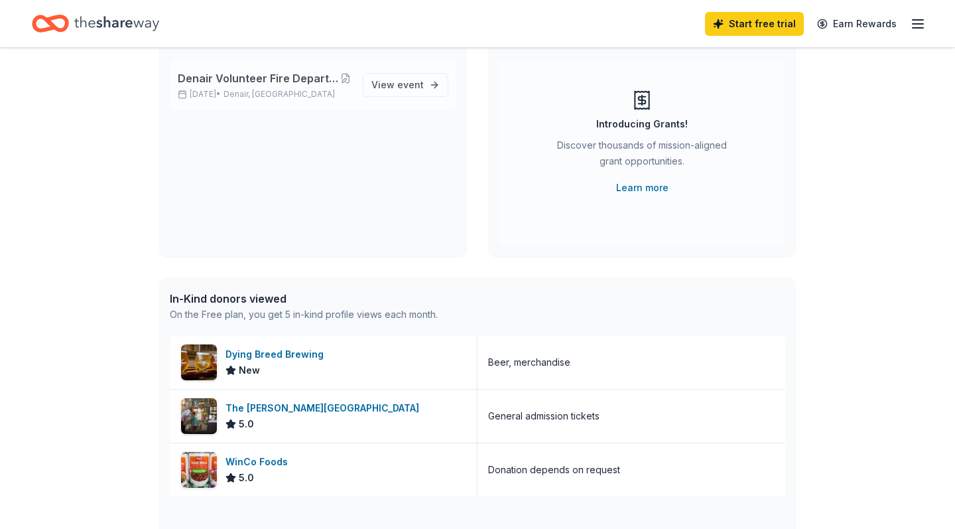
scroll to position [129, 0]
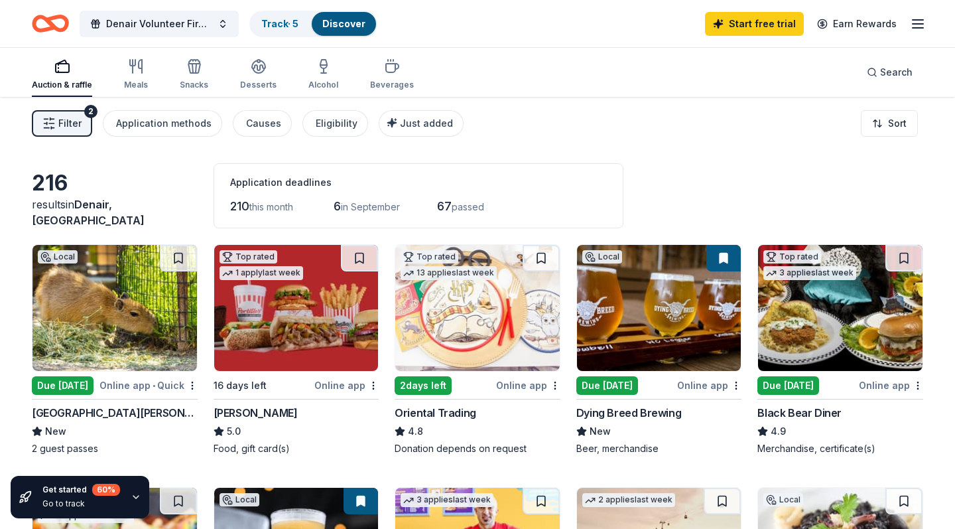
click at [66, 129] on span "Filter" at bounding box center [69, 123] width 23 height 16
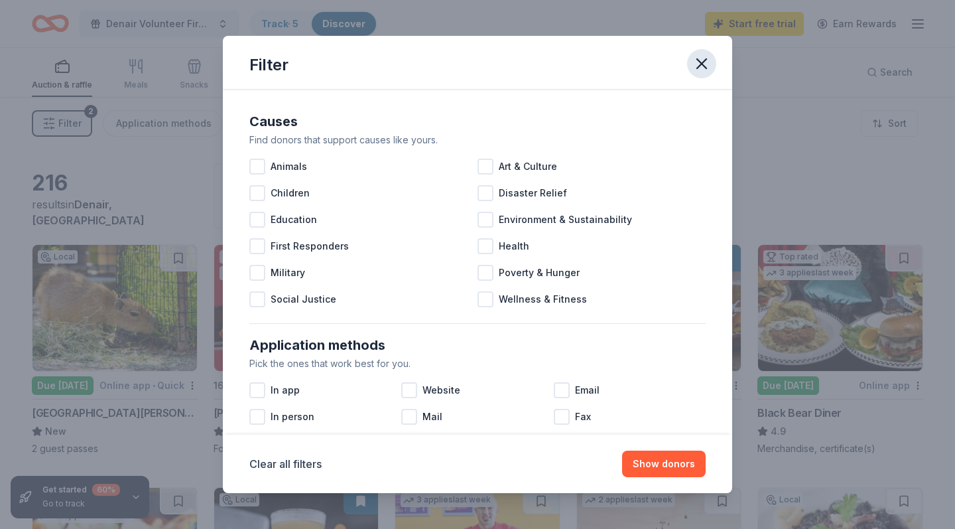
click at [703, 62] on icon "button" at bounding box center [701, 63] width 9 height 9
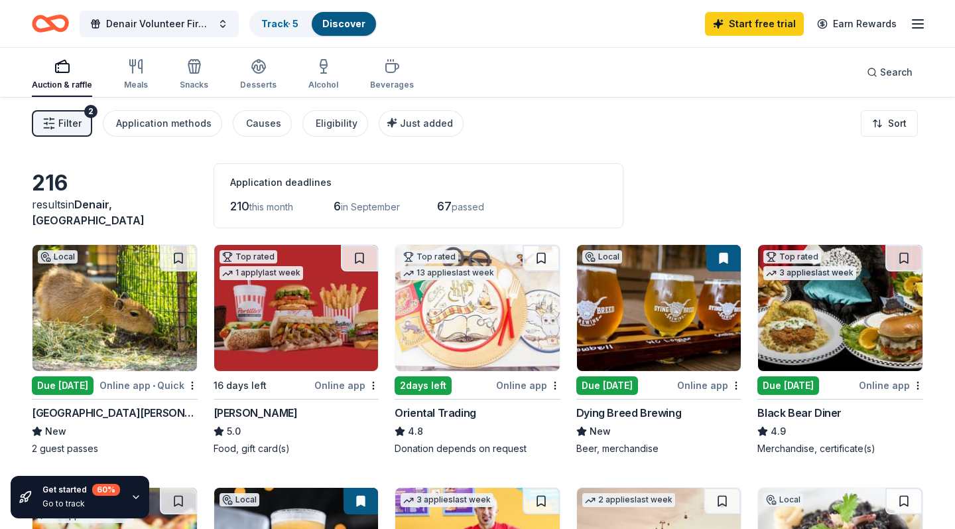
click at [62, 393] on div "Due [DATE]" at bounding box center [63, 385] width 62 height 19
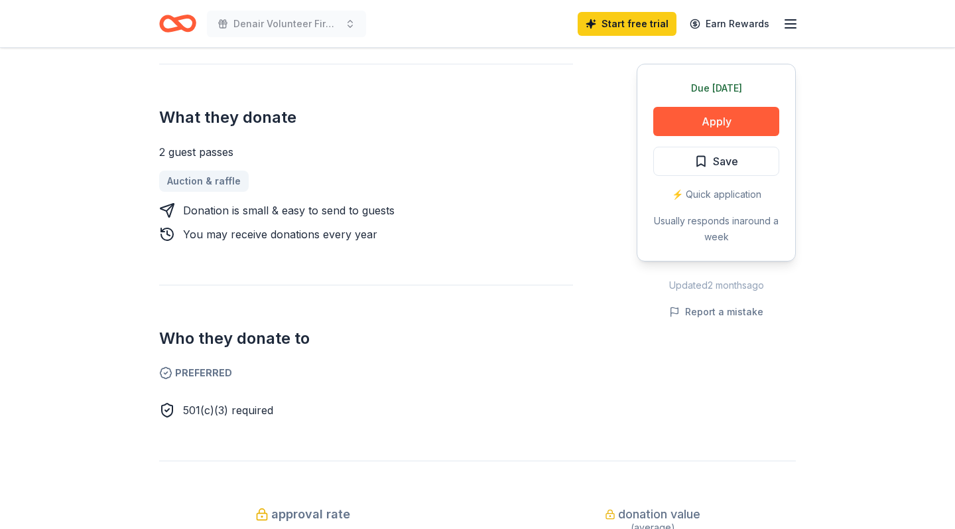
scroll to position [505, 0]
click at [710, 120] on button "Apply" at bounding box center [716, 121] width 126 height 29
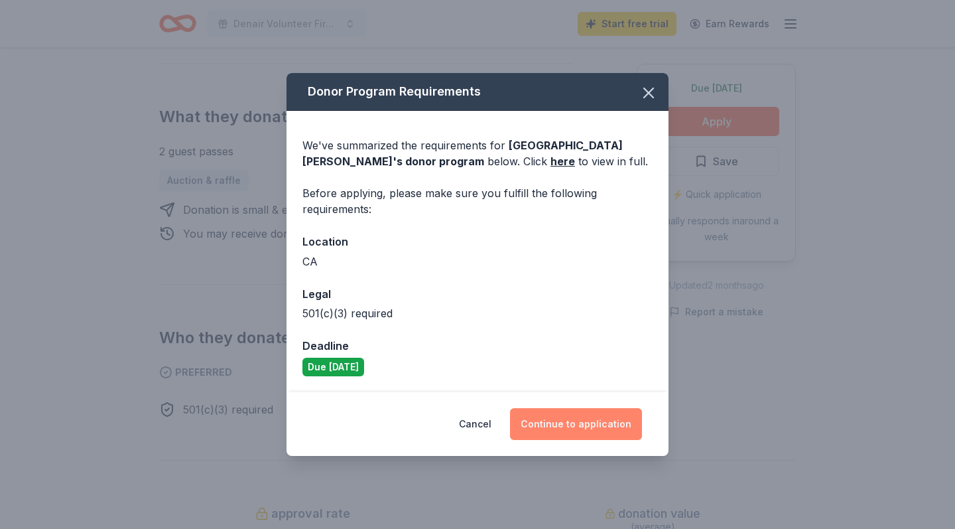
click at [602, 427] on button "Continue to application" at bounding box center [576, 424] width 132 height 32
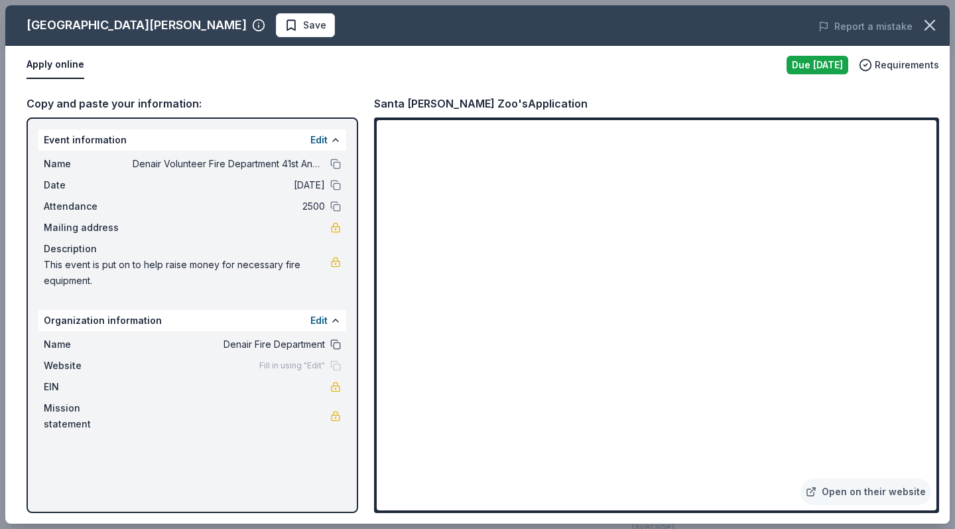
click at [336, 347] on button at bounding box center [335, 344] width 11 height 11
click at [334, 164] on button at bounding box center [335, 164] width 11 height 11
click at [929, 31] on icon "button" at bounding box center [930, 25] width 19 height 19
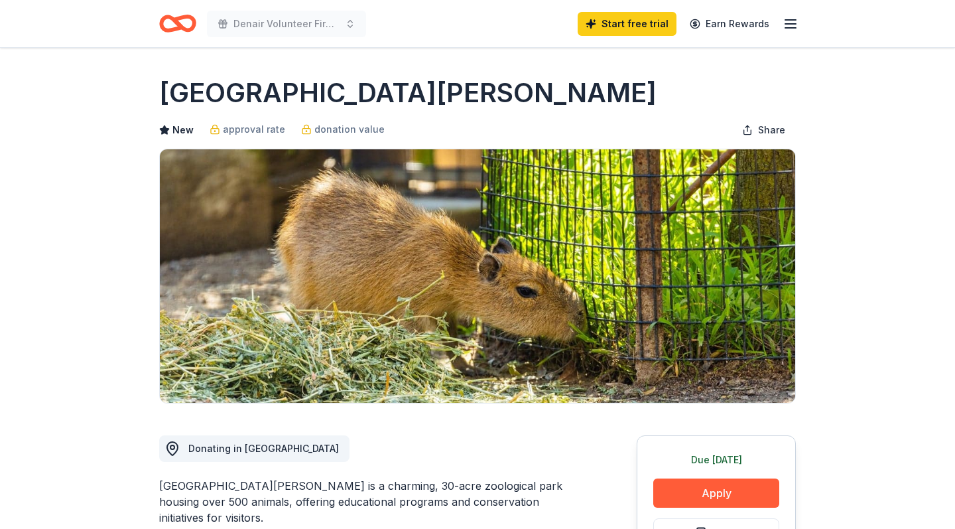
scroll to position [0, 0]
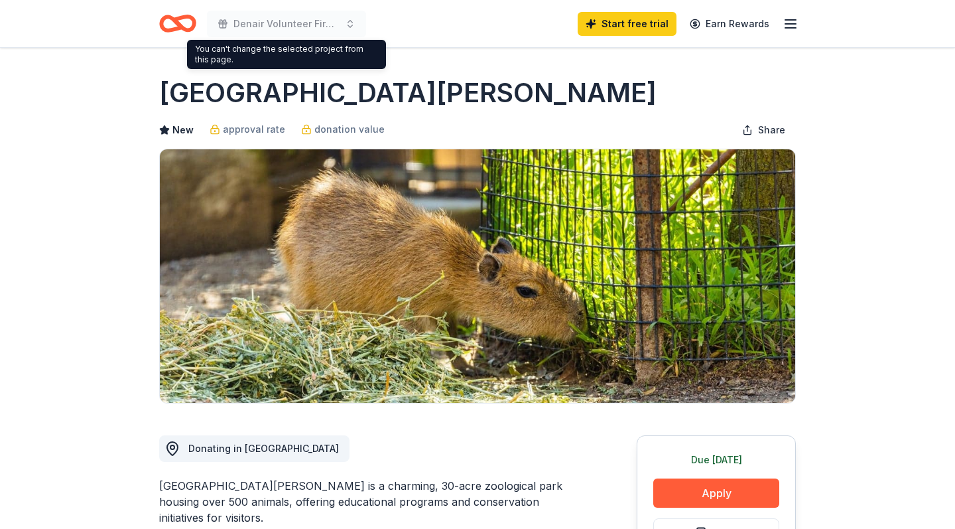
click at [288, 25] on span "Denair Volunteer Fire Department 41st Annual Deep Pit BBQ" at bounding box center [286, 24] width 106 height 16
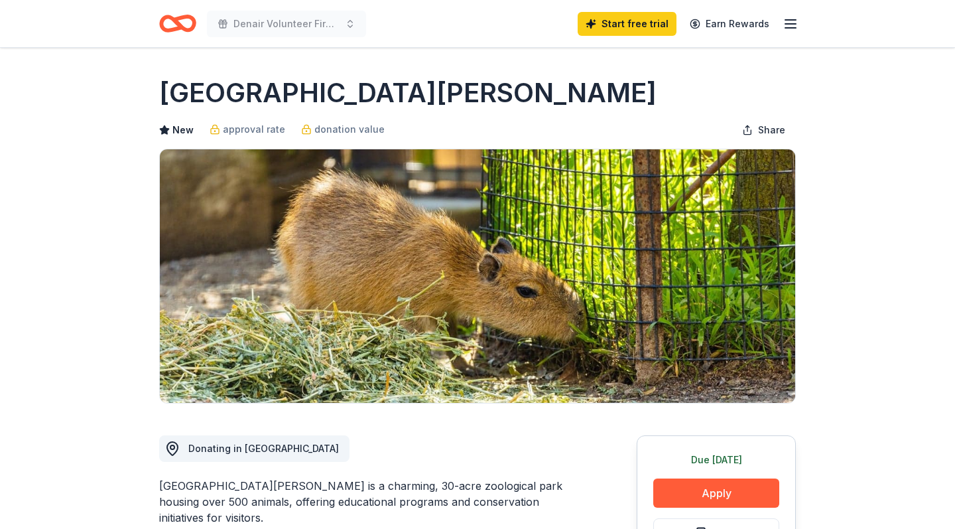
click at [186, 24] on icon "Home" at bounding box center [177, 23] width 37 height 31
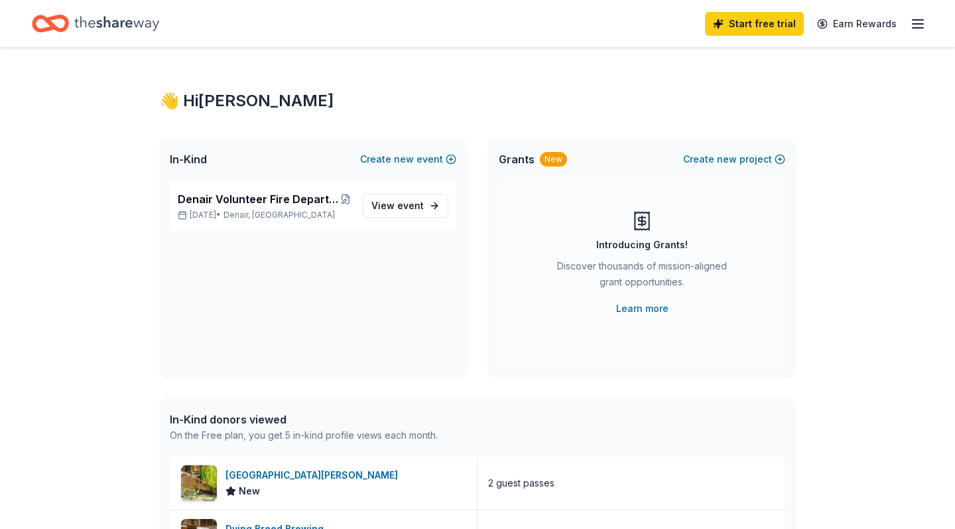
click at [115, 22] on icon "Home" at bounding box center [116, 23] width 85 height 27
click at [401, 212] on span "View event" at bounding box center [397, 206] width 52 height 16
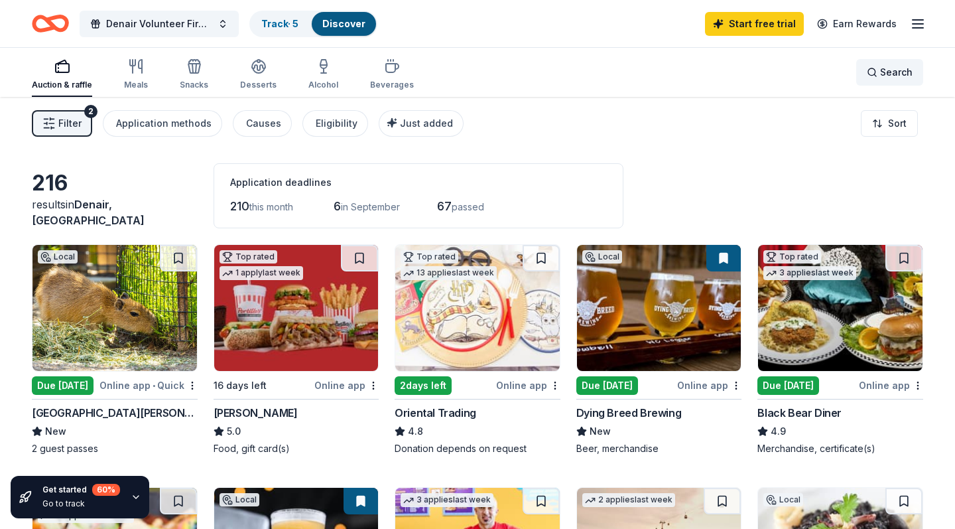
click at [892, 70] on span "Search" at bounding box center [896, 72] width 32 height 16
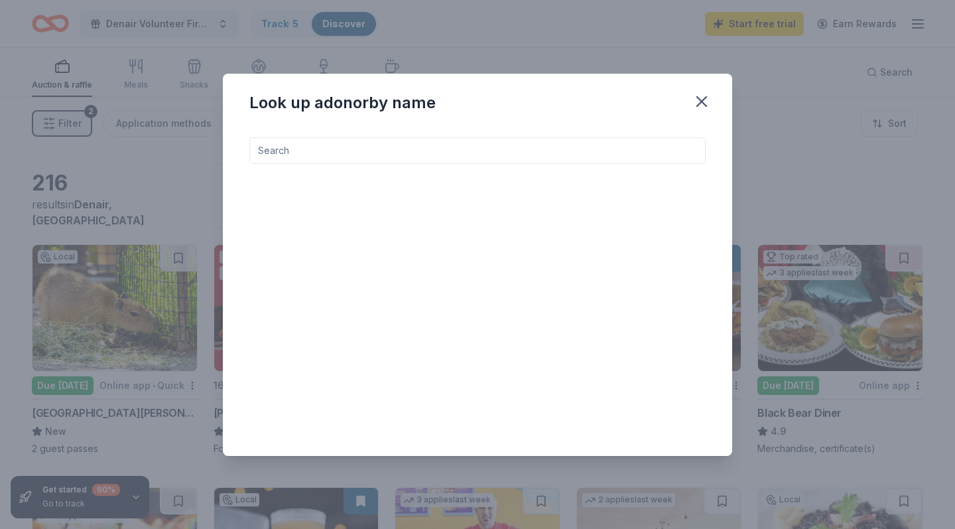
click at [434, 159] on input at bounding box center [477, 150] width 456 height 27
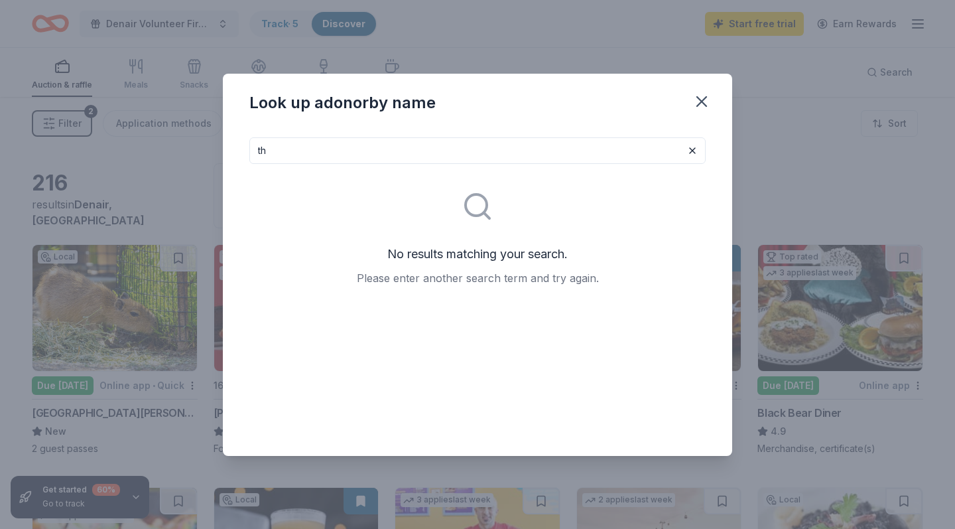
type input "t"
type input "z"
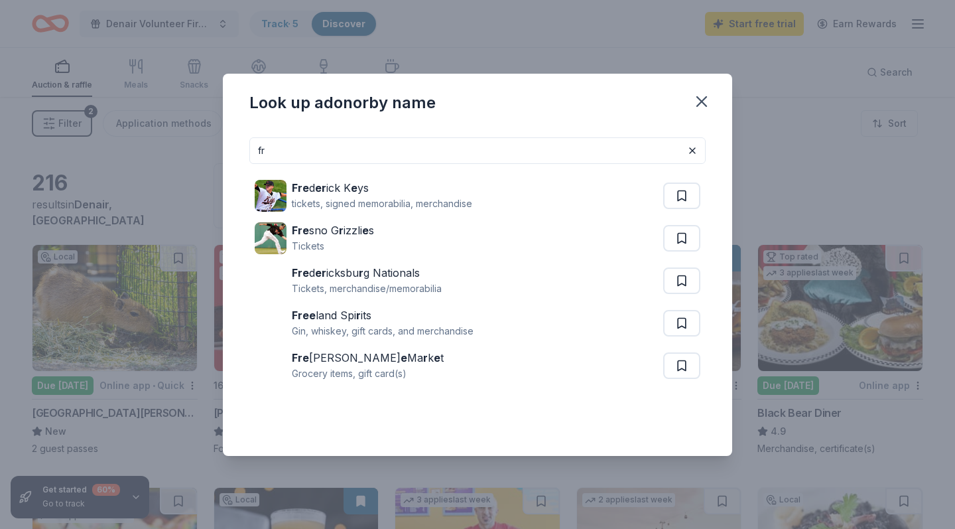
type input "f"
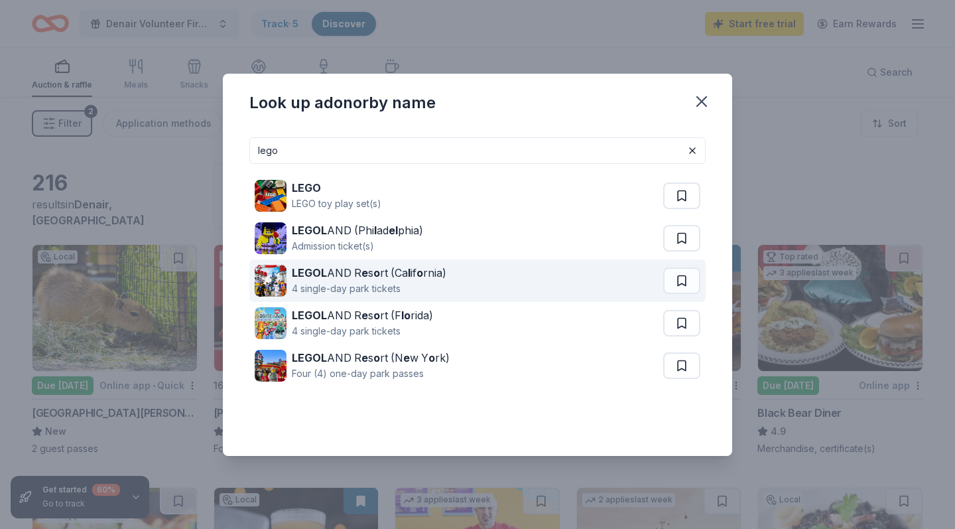
type input "lego"
click at [415, 283] on div "4 single-day park tickets" at bounding box center [369, 289] width 155 height 16
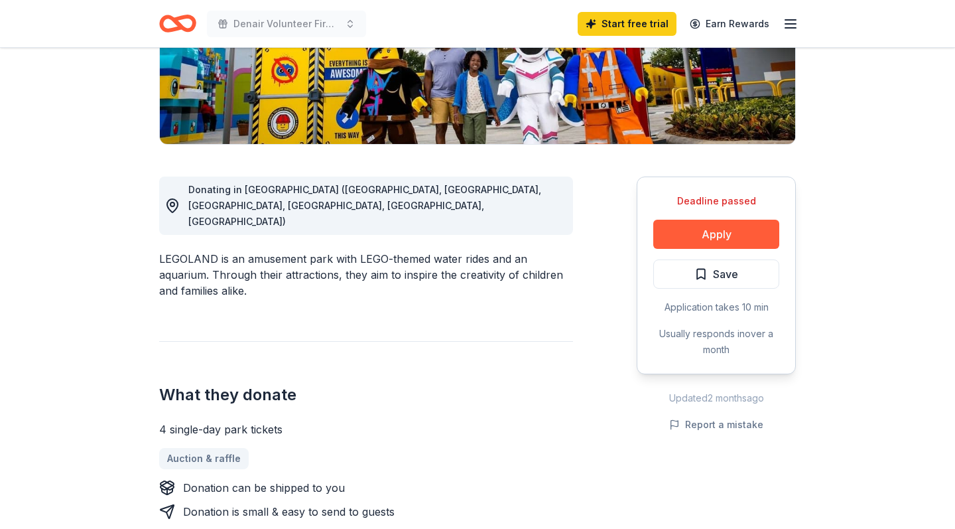
scroll to position [259, 0]
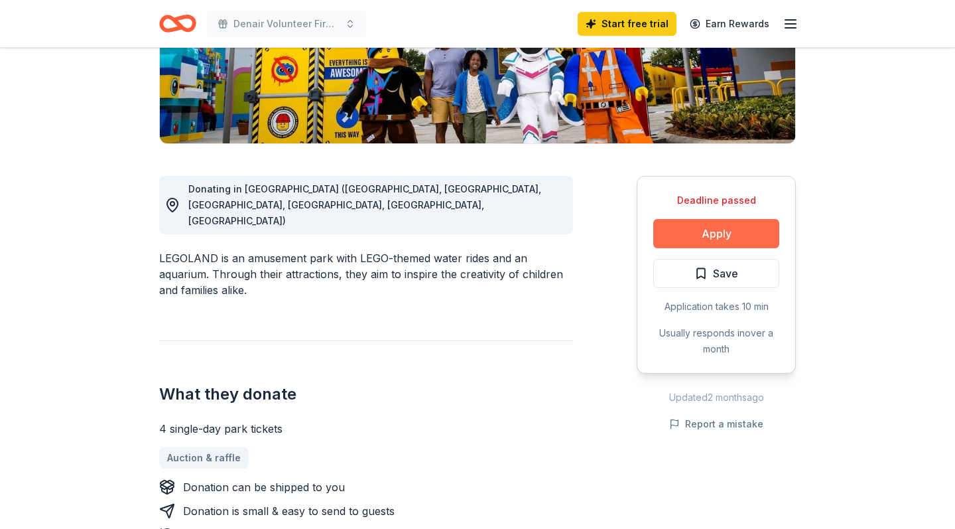
click at [716, 232] on button "Apply" at bounding box center [716, 233] width 126 height 29
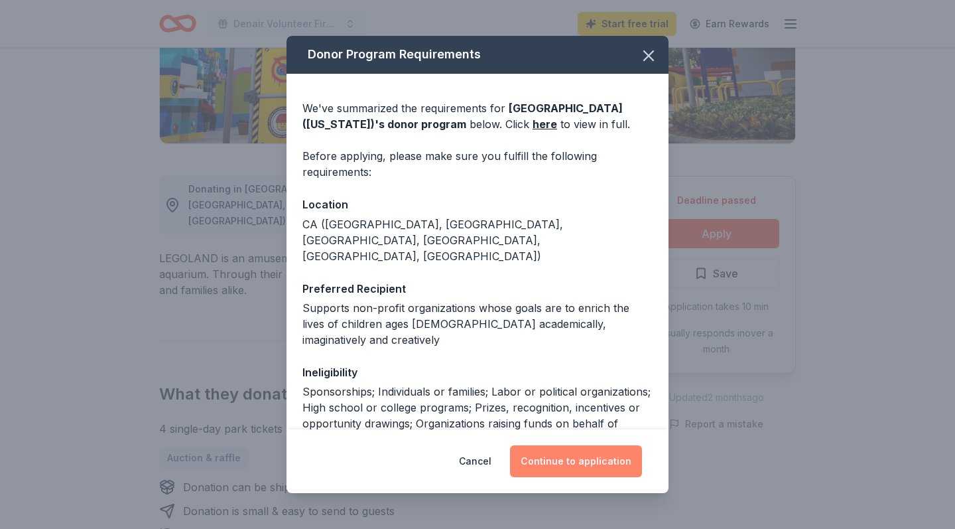
click at [592, 468] on button "Continue to application" at bounding box center [576, 461] width 132 height 32
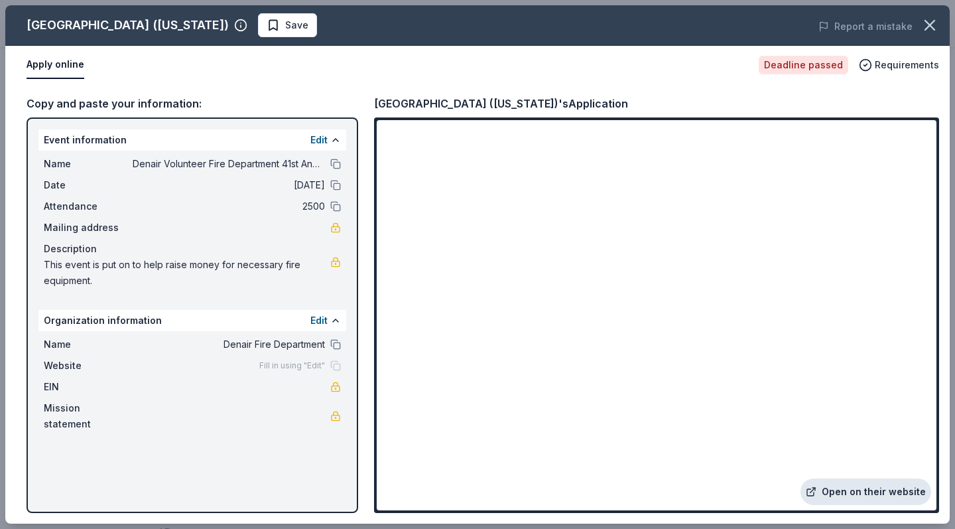
click at [837, 487] on link "Open on their website" at bounding box center [865, 491] width 131 height 27
